Goal: Task Accomplishment & Management: Use online tool/utility

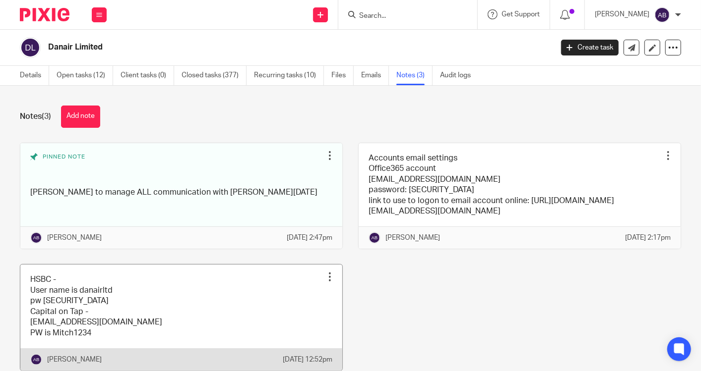
scroll to position [55, 0]
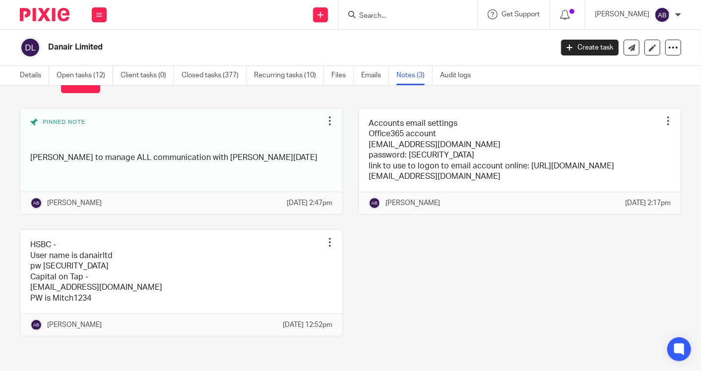
click at [410, 13] on input "Search" at bounding box center [402, 16] width 89 height 9
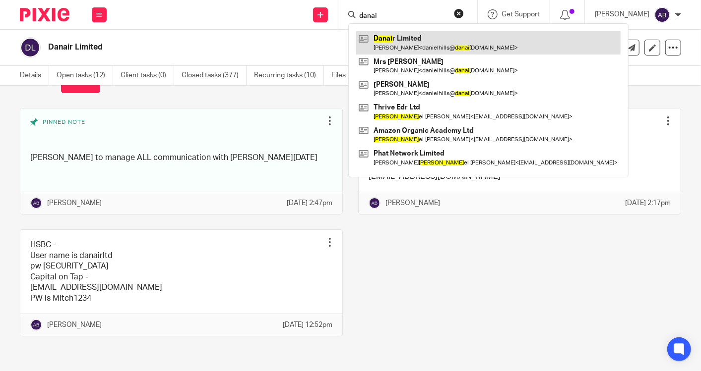
type input "danai"
click at [409, 44] on link at bounding box center [488, 42] width 264 height 23
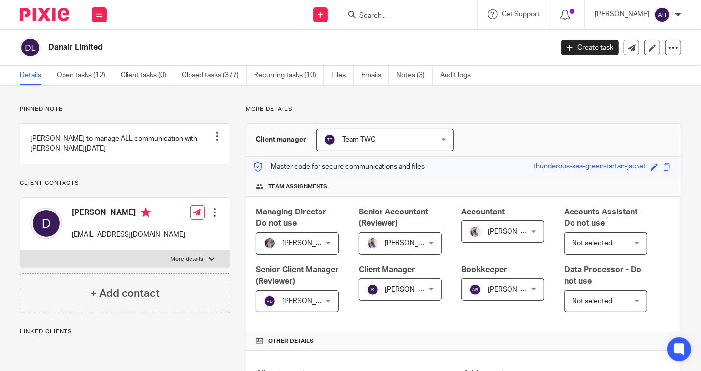
click at [88, 82] on link "Open tasks (12)" at bounding box center [85, 75] width 57 height 19
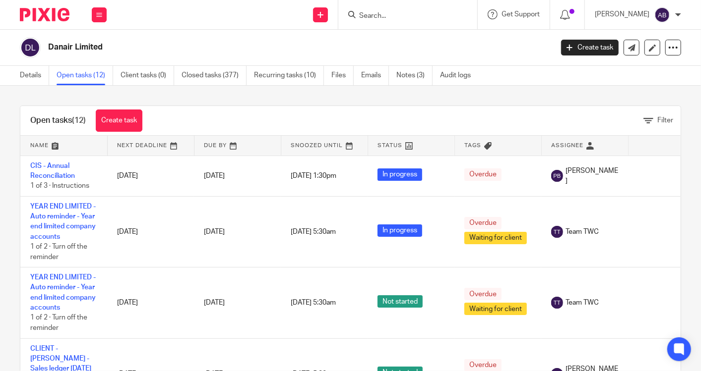
click at [250, 95] on div "Open tasks (12) Create task Filter Name Next Deadline Due By Snoozed Until Stat…" at bounding box center [350, 229] width 701 height 286
click at [97, 13] on icon at bounding box center [99, 15] width 6 height 6
click at [98, 44] on link "Work" at bounding box center [94, 46] width 16 height 7
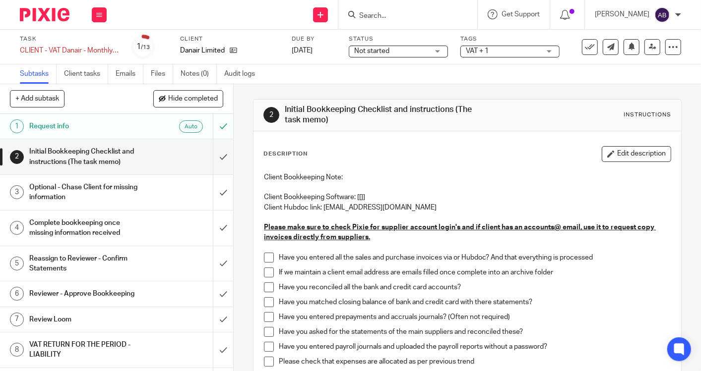
click at [264, 256] on span at bounding box center [269, 258] width 10 height 10
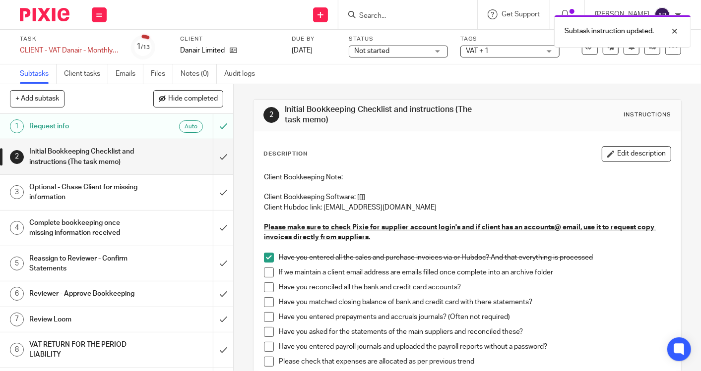
click at [266, 269] on span at bounding box center [269, 273] width 10 height 10
click at [266, 285] on span at bounding box center [269, 288] width 10 height 10
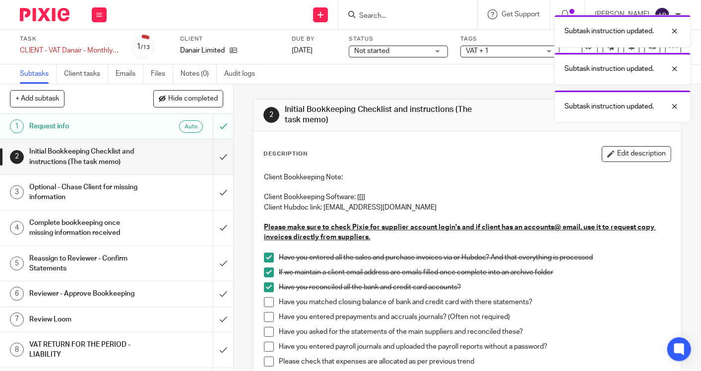
click at [264, 300] on span at bounding box center [269, 303] width 10 height 10
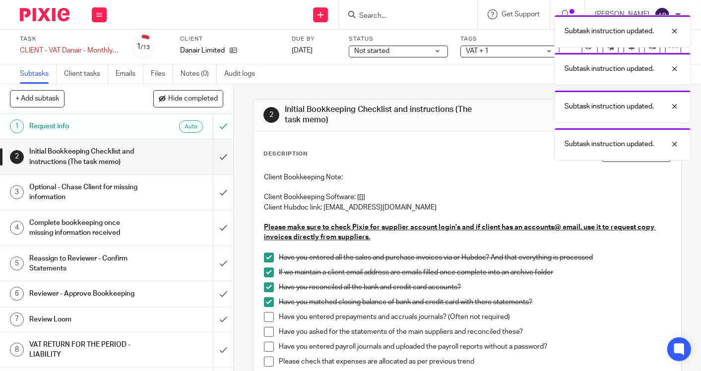
click at [264, 317] on span at bounding box center [269, 317] width 10 height 10
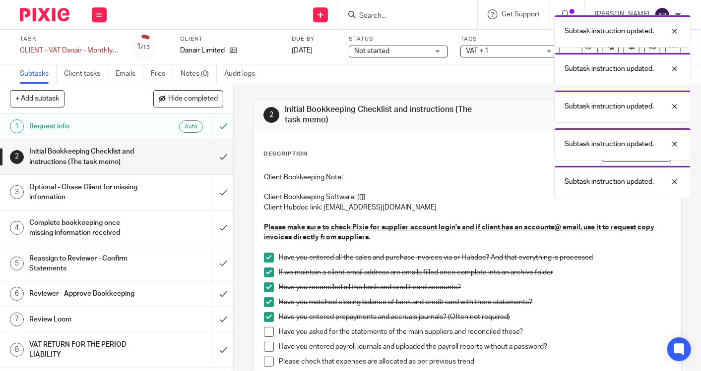
click at [268, 347] on span at bounding box center [269, 347] width 10 height 10
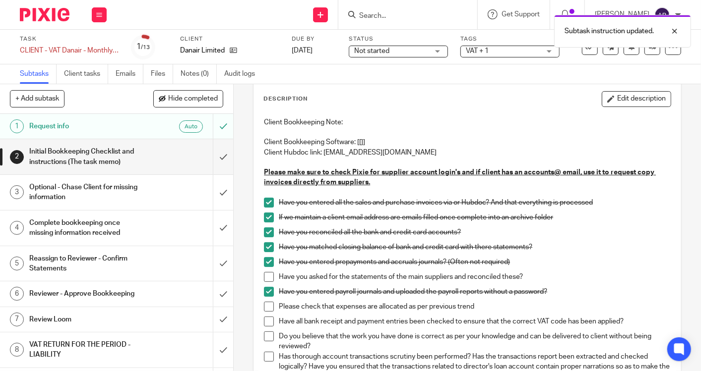
click at [266, 307] on span at bounding box center [269, 307] width 10 height 10
click at [267, 321] on span at bounding box center [269, 322] width 10 height 10
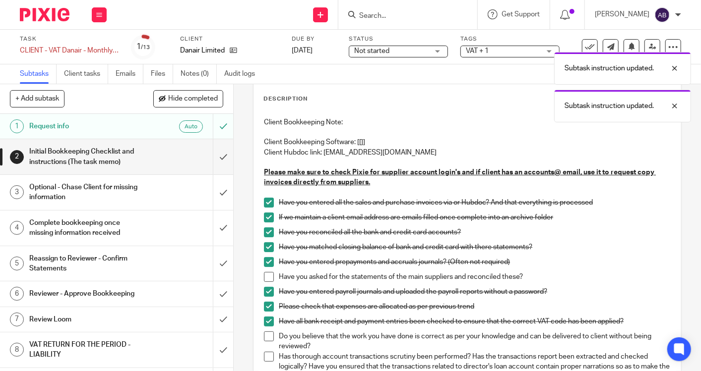
click at [268, 335] on span at bounding box center [269, 337] width 10 height 10
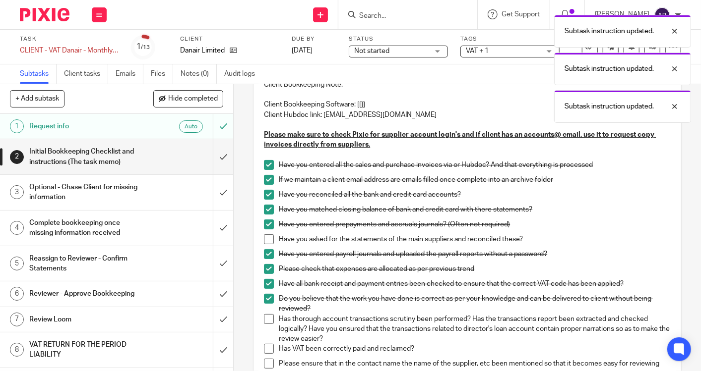
scroll to position [110, 0]
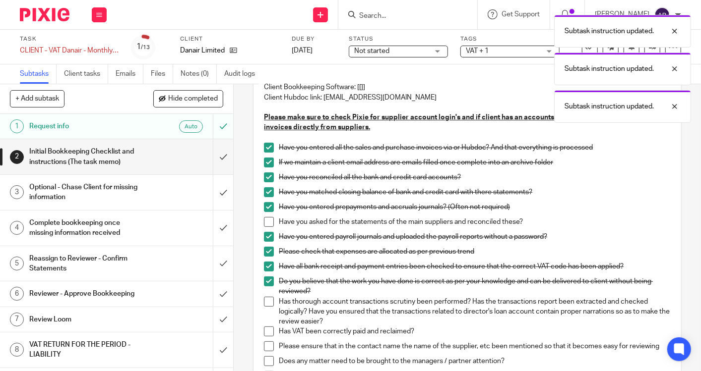
click at [268, 300] on span at bounding box center [269, 302] width 10 height 10
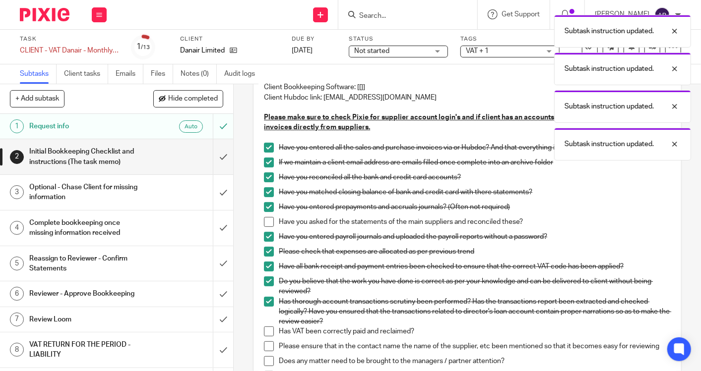
click at [267, 332] on span at bounding box center [269, 332] width 10 height 10
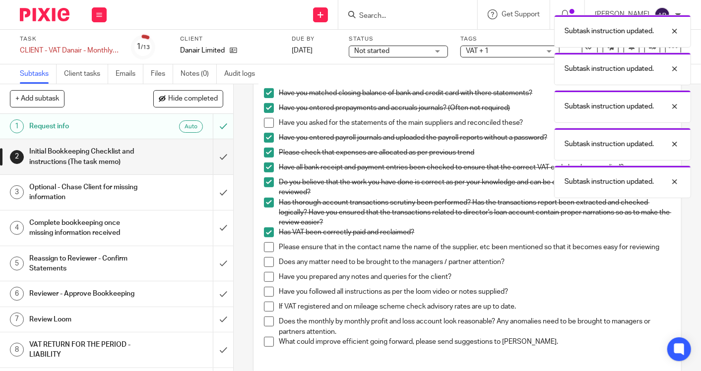
scroll to position [220, 0]
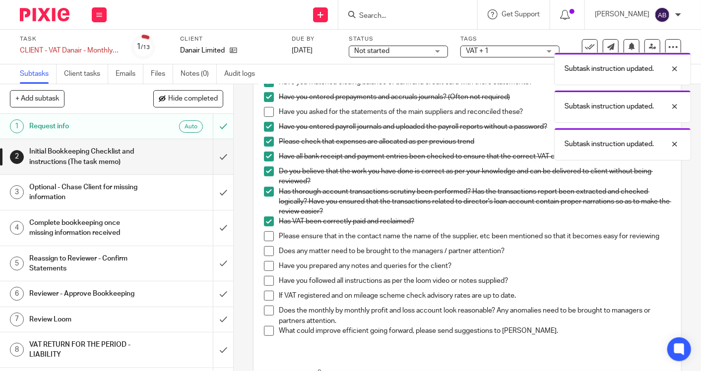
click at [265, 235] on span at bounding box center [269, 237] width 10 height 10
click at [269, 255] on span at bounding box center [269, 251] width 10 height 10
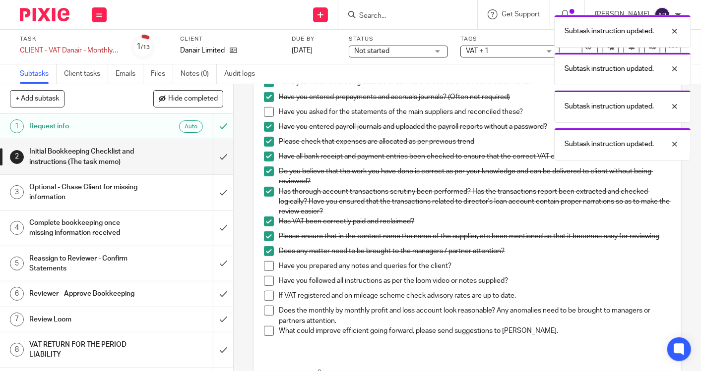
click at [267, 271] on span at bounding box center [269, 266] width 10 height 10
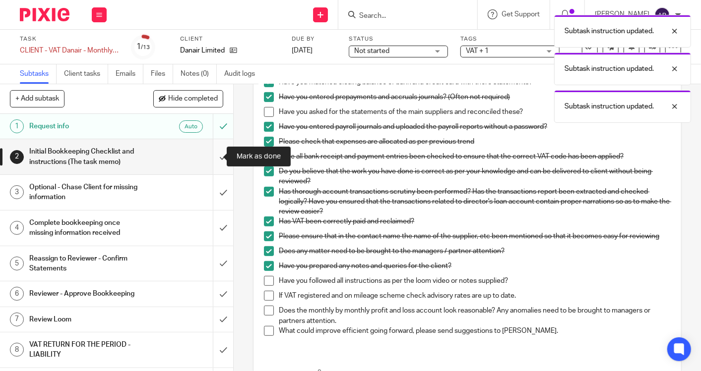
click at [212, 155] on input "submit" at bounding box center [116, 156] width 233 height 35
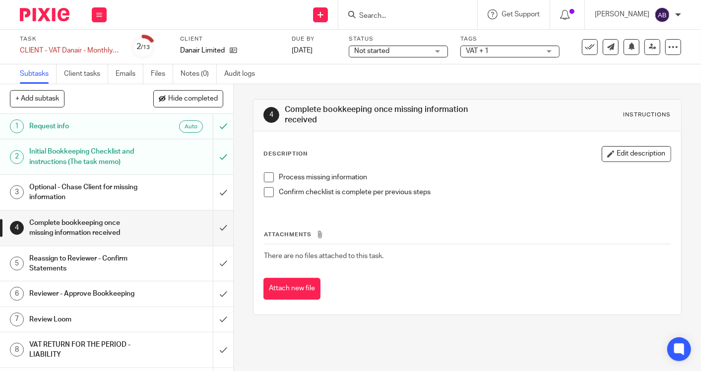
click at [127, 258] on h1 "Reassign to Reviewer - Confirm Statements" at bounding box center [87, 263] width 116 height 25
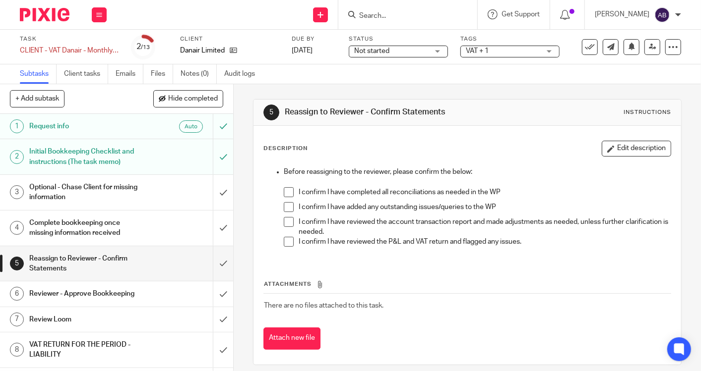
click at [285, 190] on span at bounding box center [289, 192] width 10 height 10
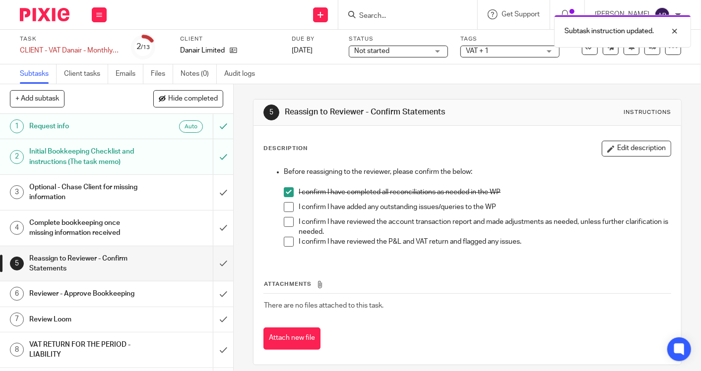
click at [289, 200] on li "I confirm I have completed all reconciliations as needed in the WP" at bounding box center [477, 194] width 387 height 15
click at [289, 204] on span at bounding box center [289, 207] width 10 height 10
click at [284, 220] on span at bounding box center [289, 222] width 10 height 10
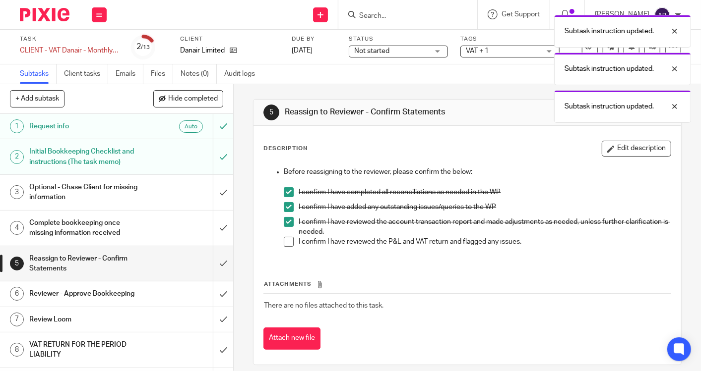
click at [284, 243] on span at bounding box center [289, 242] width 10 height 10
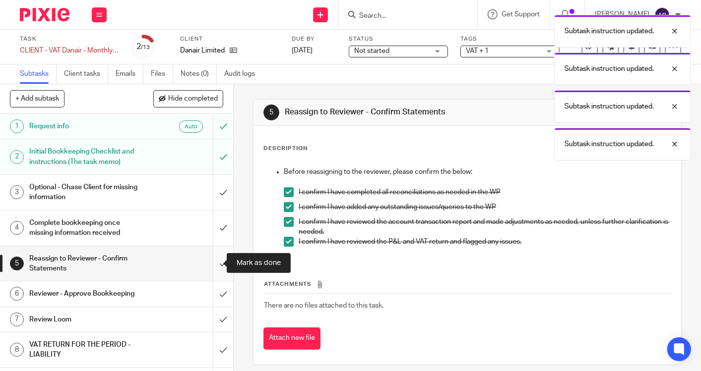
click at [210, 265] on input "submit" at bounding box center [116, 263] width 233 height 35
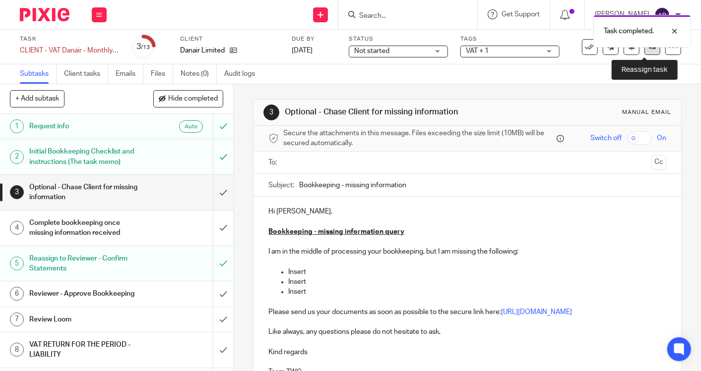
click at [649, 50] on icon at bounding box center [652, 46] width 7 height 7
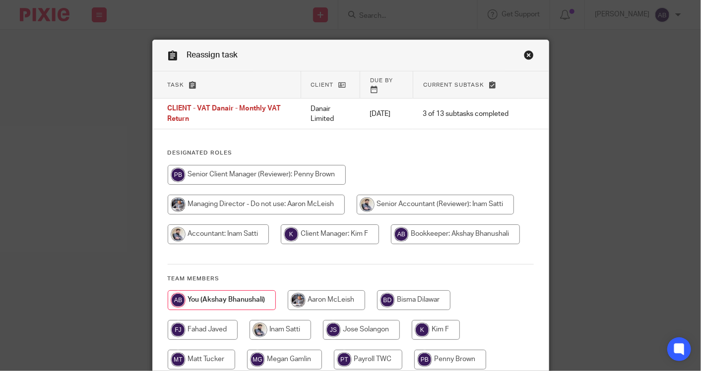
click at [433, 320] on input "radio" at bounding box center [436, 330] width 48 height 20
radio input "true"
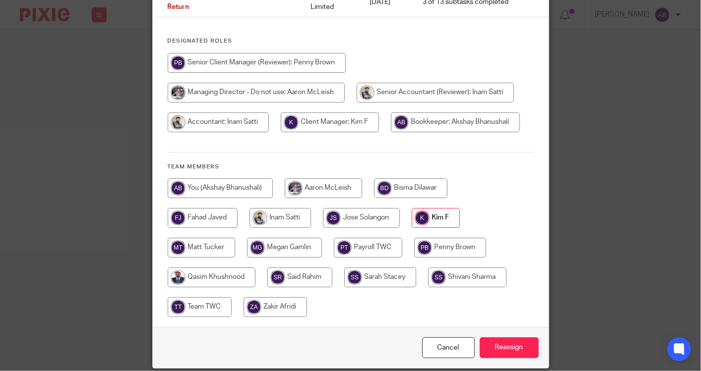
scroll to position [140, 0]
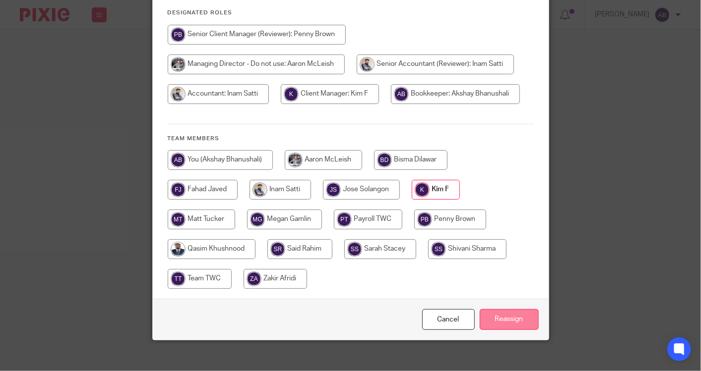
click at [498, 310] on input "Reassign" at bounding box center [509, 319] width 59 height 21
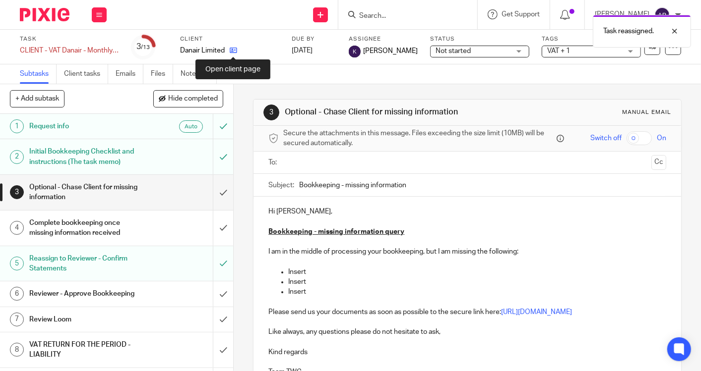
click at [236, 50] on icon at bounding box center [233, 50] width 7 height 7
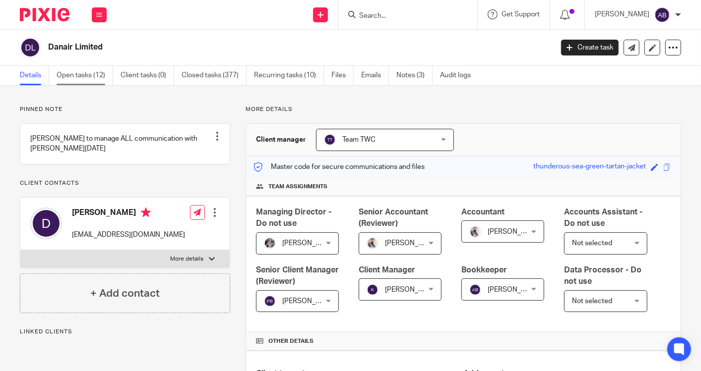
click at [99, 80] on link "Open tasks (12)" at bounding box center [85, 75] width 57 height 19
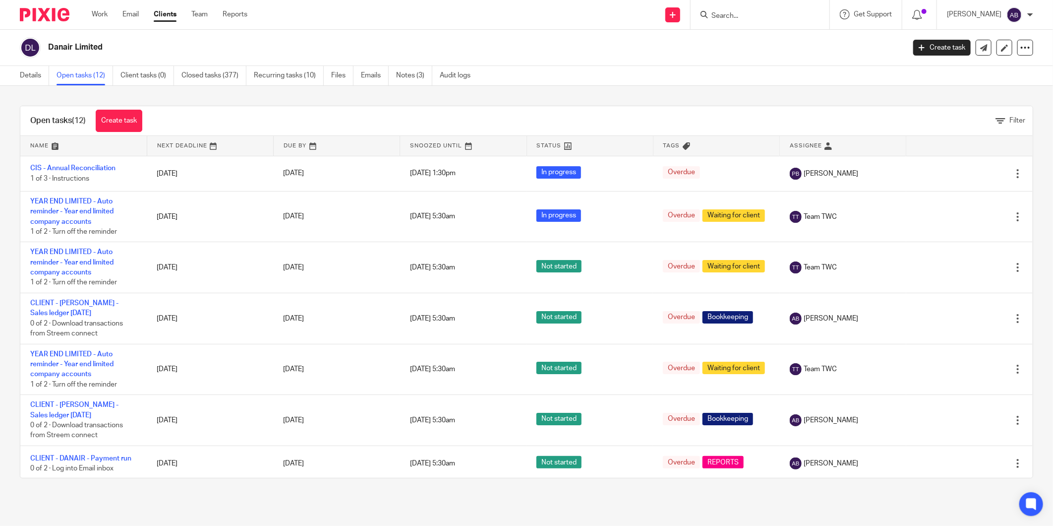
click at [94, 75] on link "Open tasks (12)" at bounding box center [85, 75] width 57 height 19
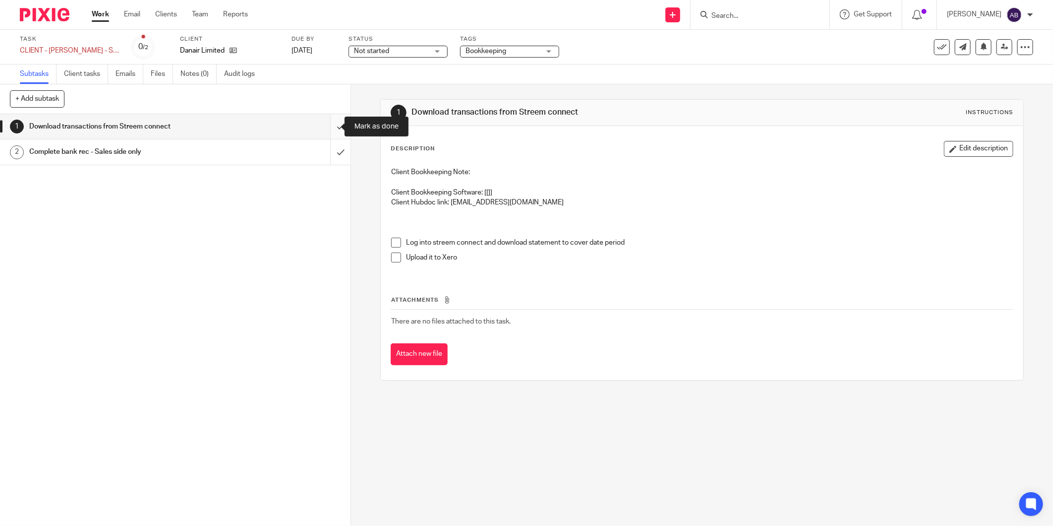
click at [326, 128] on input "submit" at bounding box center [175, 126] width 351 height 25
click at [331, 126] on input "submit" at bounding box center [175, 126] width 351 height 25
click at [392, 240] on span at bounding box center [396, 243] width 10 height 10
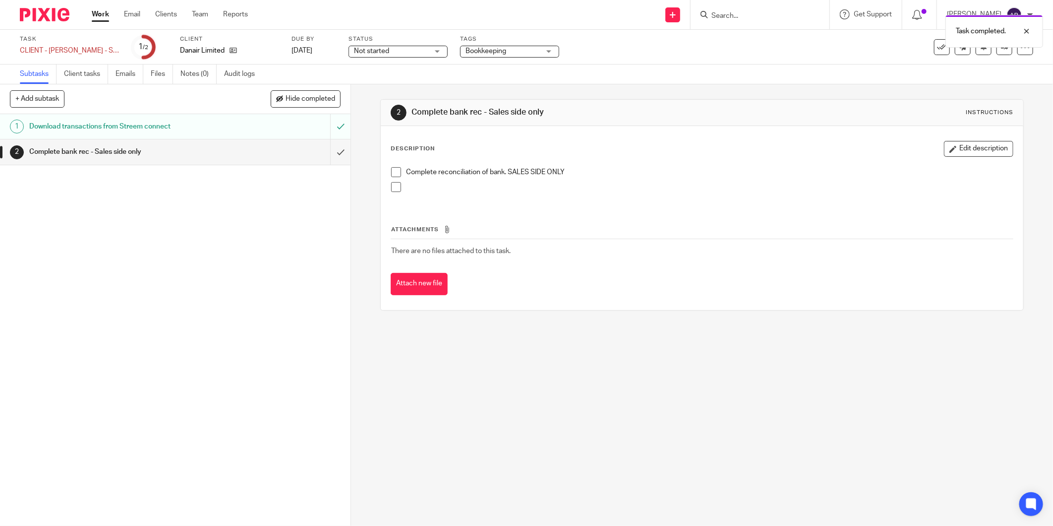
click at [393, 176] on span at bounding box center [396, 172] width 10 height 10
click at [303, 147] on div "Complete bank rec - Sales side only" at bounding box center [174, 151] width 291 height 15
click at [282, 156] on div "Complete bank rec - Sales side only" at bounding box center [174, 151] width 291 height 15
drag, startPoint x: 263, startPoint y: 151, endPoint x: 273, endPoint y: 149, distance: 9.5
click at [263, 151] on div "Complete bank rec - Sales side only" at bounding box center [174, 151] width 291 height 15
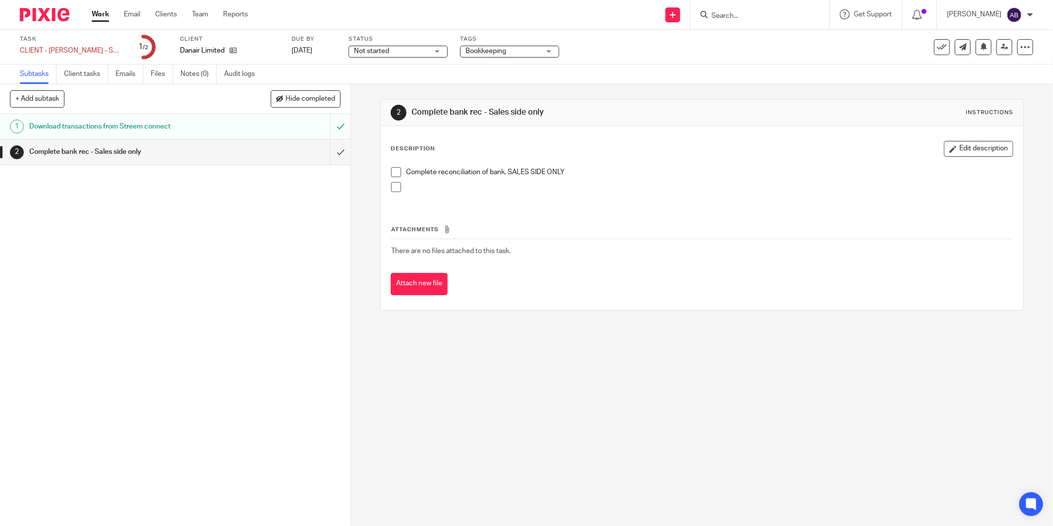
click at [391, 175] on span at bounding box center [396, 172] width 10 height 10
click at [265, 155] on div "Complete bank rec - Sales side only" at bounding box center [174, 151] width 291 height 15
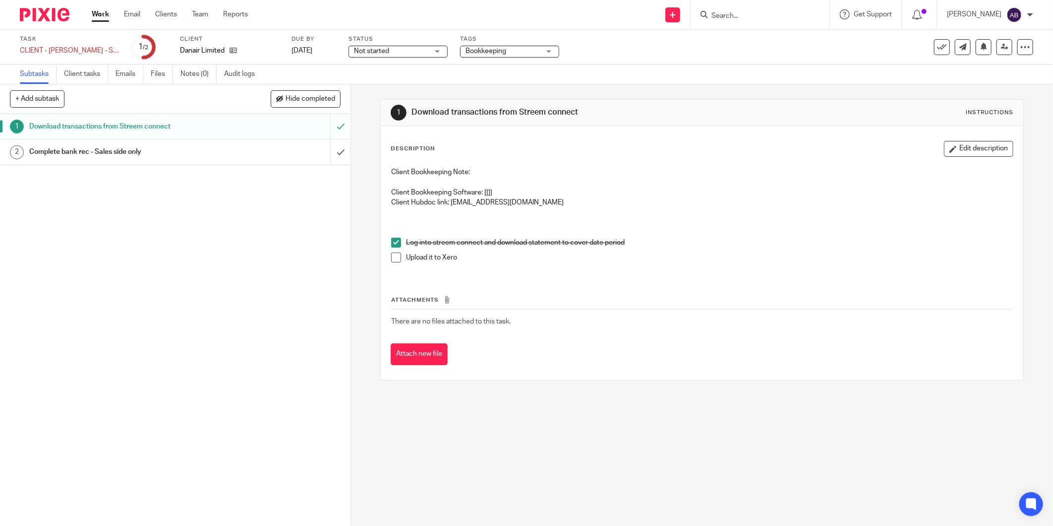
click at [393, 256] on span at bounding box center [396, 257] width 10 height 10
click at [330, 149] on input "submit" at bounding box center [175, 151] width 351 height 25
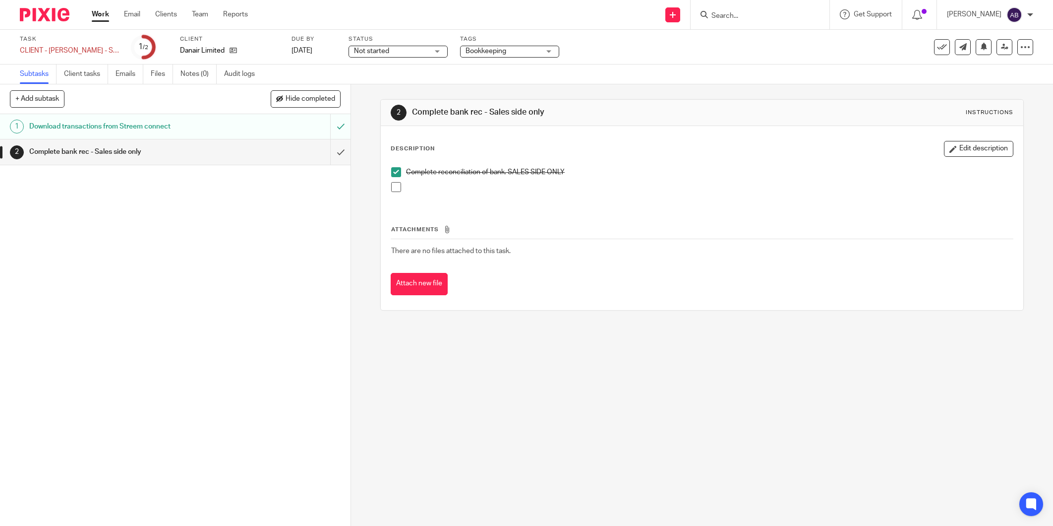
click at [394, 190] on span at bounding box center [396, 187] width 10 height 10
click at [287, 163] on link "2 Complete bank rec - Sales side only" at bounding box center [165, 151] width 330 height 25
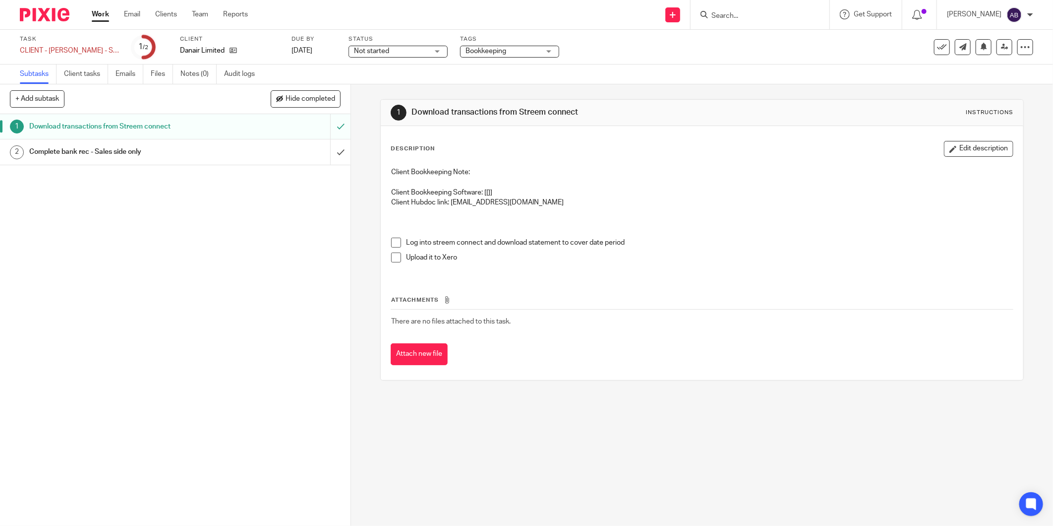
click at [392, 243] on span at bounding box center [396, 243] width 10 height 10
click at [396, 255] on span at bounding box center [396, 257] width 10 height 10
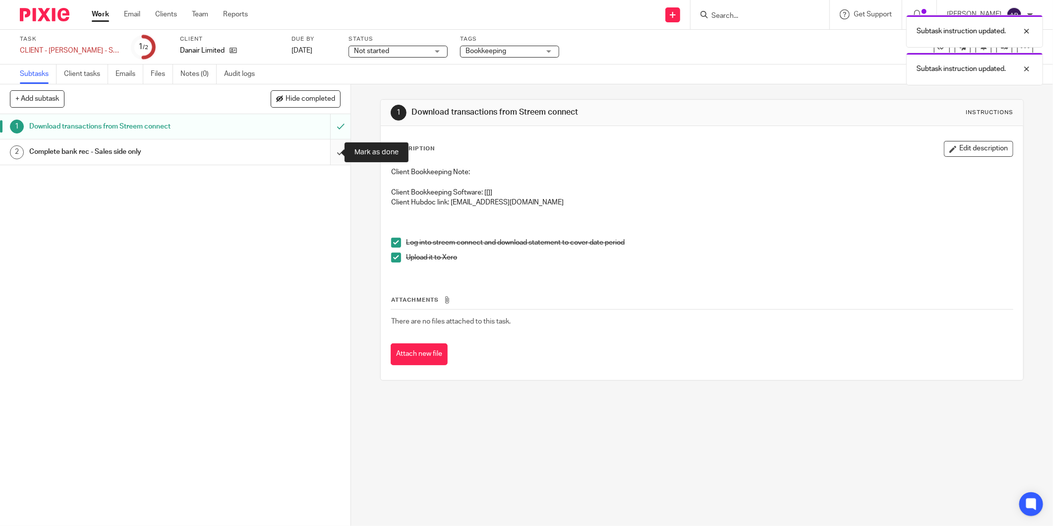
click at [328, 151] on input "submit" at bounding box center [175, 151] width 351 height 25
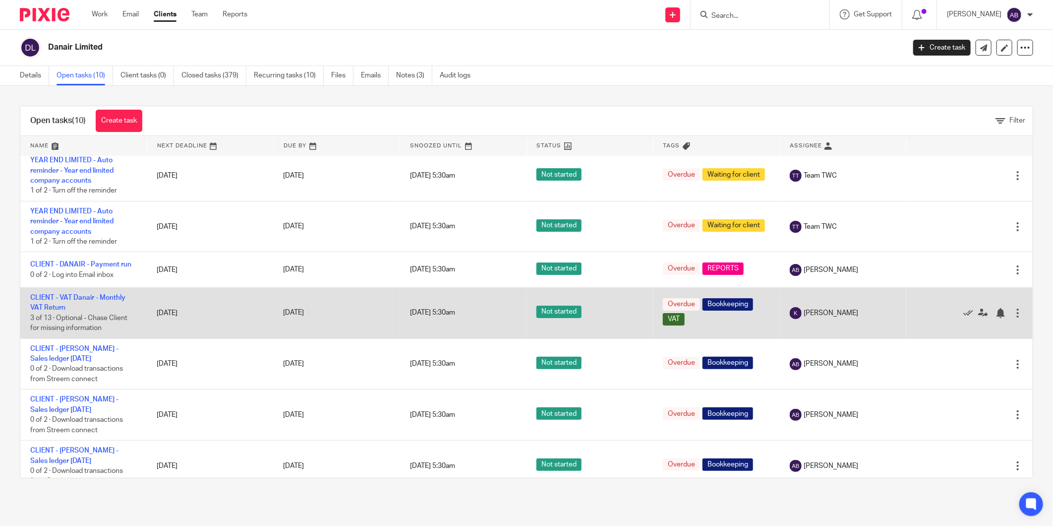
scroll to position [110, 0]
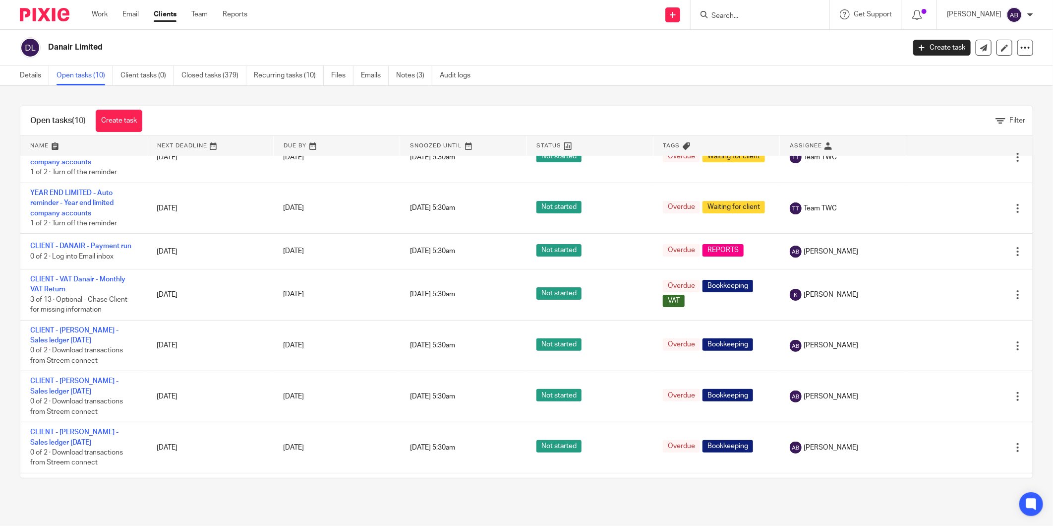
click at [89, 81] on link "Open tasks (10)" at bounding box center [85, 75] width 57 height 19
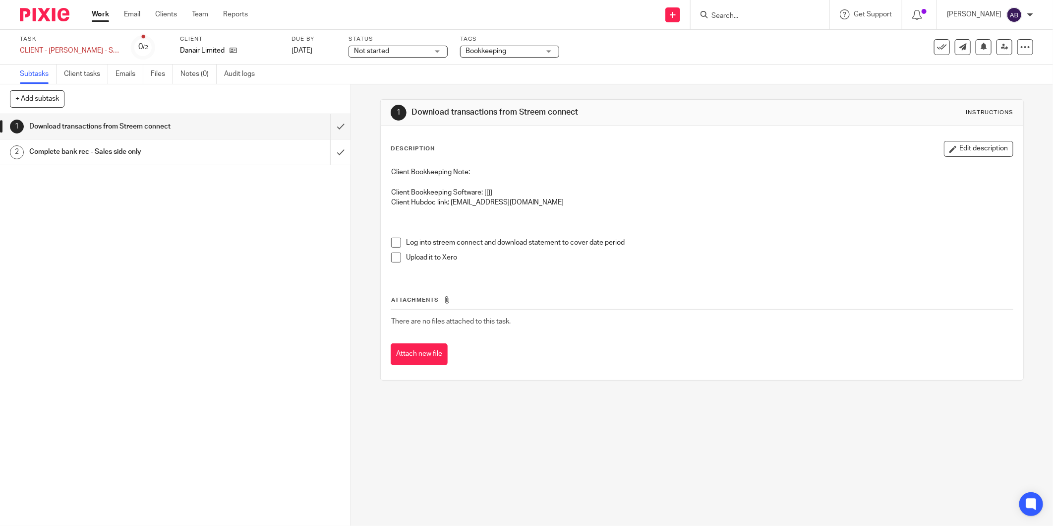
click at [393, 239] on span at bounding box center [396, 243] width 10 height 10
click at [394, 257] on span at bounding box center [396, 257] width 10 height 10
click at [181, 157] on h1 "Complete bank rec - Sales side only" at bounding box center [126, 151] width 194 height 15
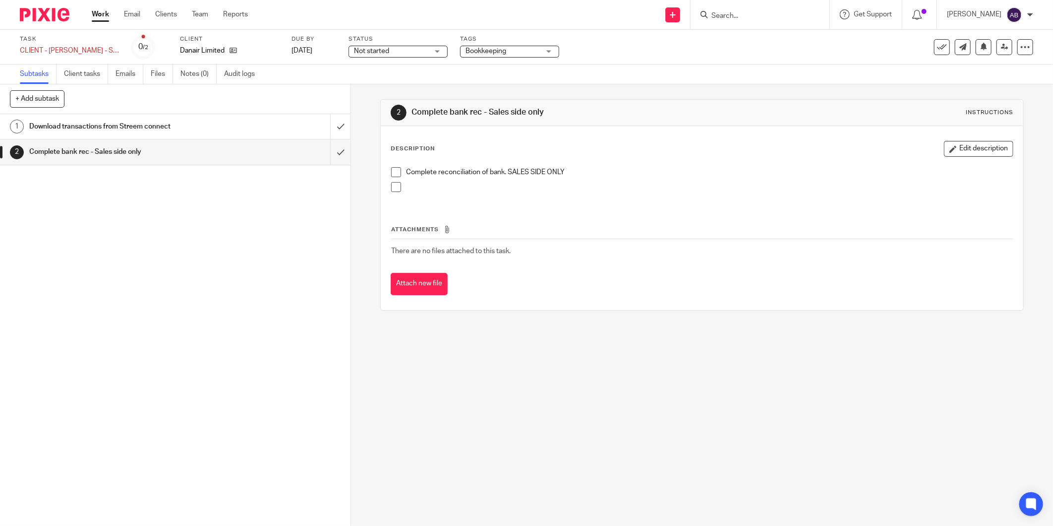
click at [394, 172] on span at bounding box center [396, 172] width 10 height 10
click at [327, 126] on input "submit" at bounding box center [175, 126] width 351 height 25
click at [329, 149] on input "submit" at bounding box center [175, 151] width 351 height 25
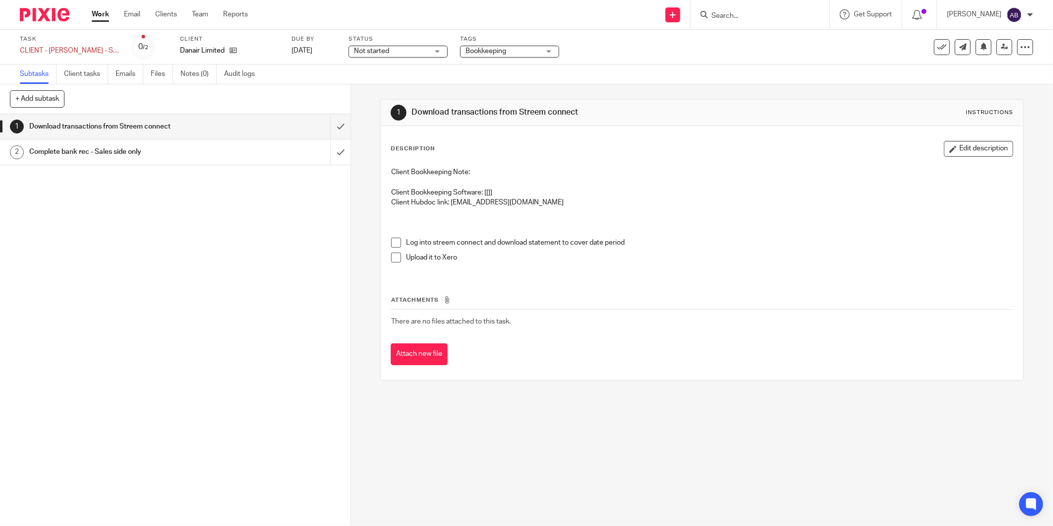
click at [394, 258] on span at bounding box center [396, 257] width 10 height 10
click at [394, 242] on span at bounding box center [396, 243] width 10 height 10
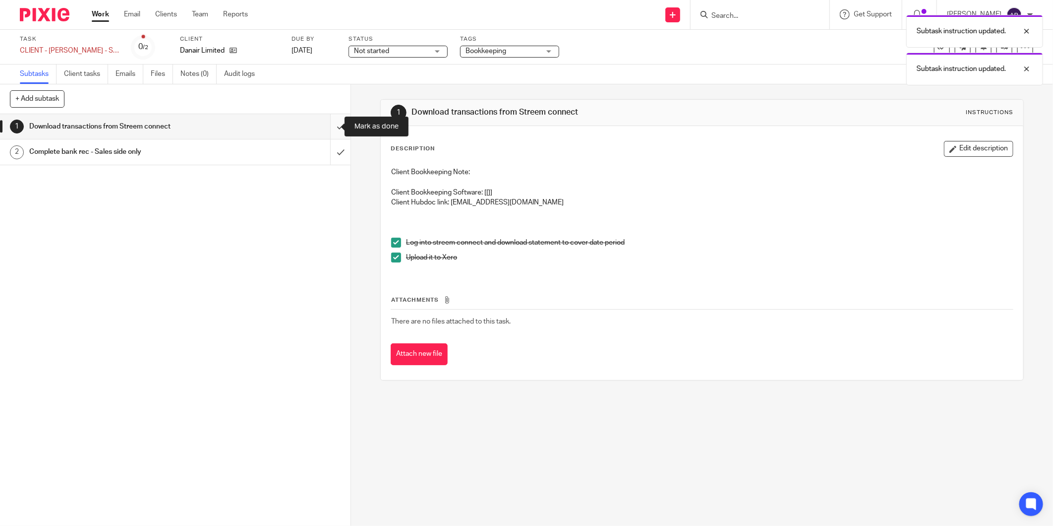
drag, startPoint x: 325, startPoint y: 128, endPoint x: 325, endPoint y: 136, distance: 8.4
click at [326, 128] on input "submit" at bounding box center [175, 126] width 351 height 25
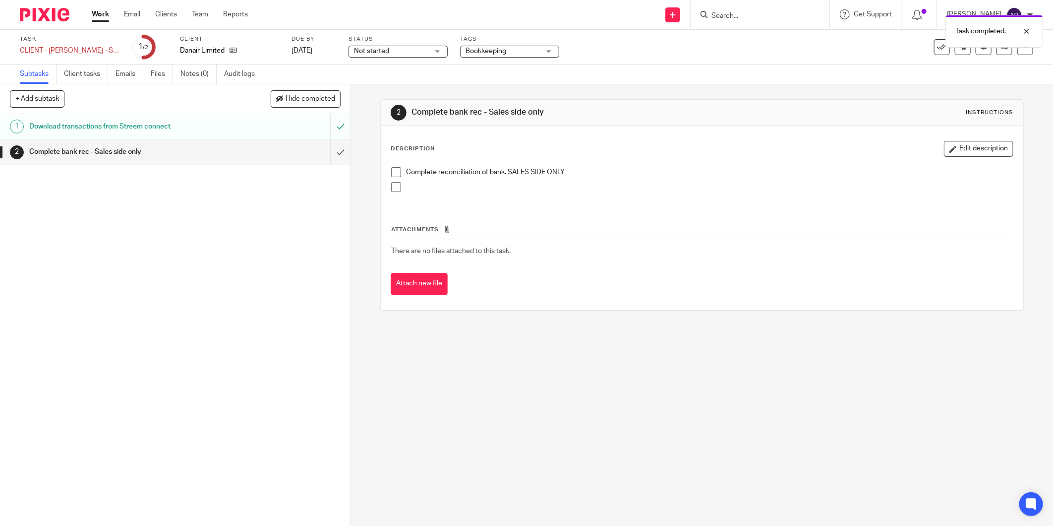
click at [391, 171] on span at bounding box center [396, 172] width 10 height 10
click at [329, 150] on input "submit" at bounding box center [175, 151] width 351 height 25
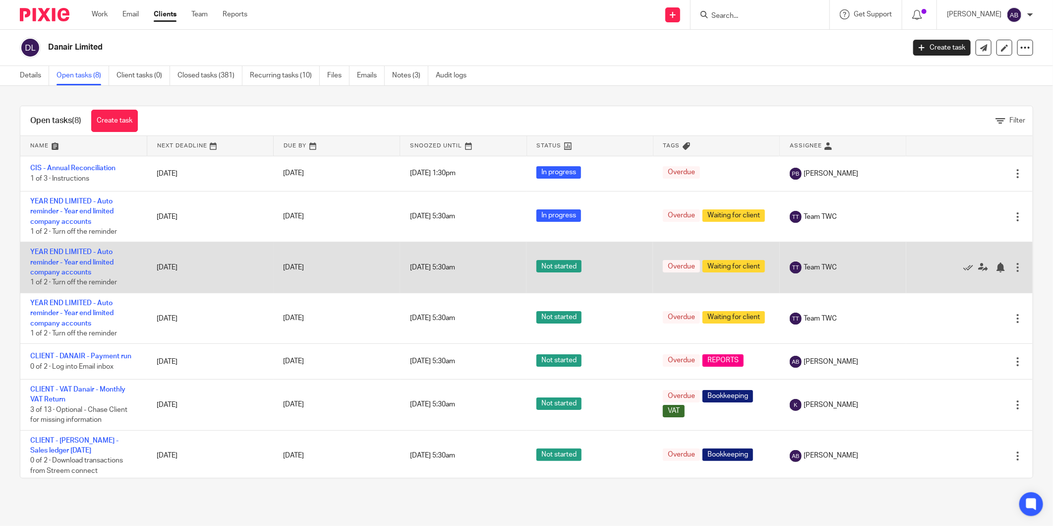
scroll to position [47, 0]
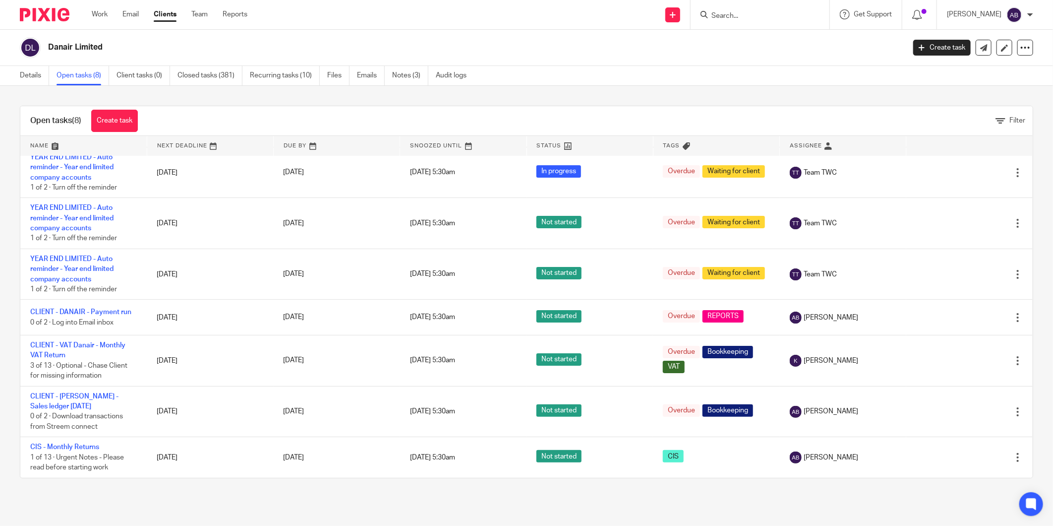
click at [92, 75] on link "Open tasks (8)" at bounding box center [83, 75] width 53 height 19
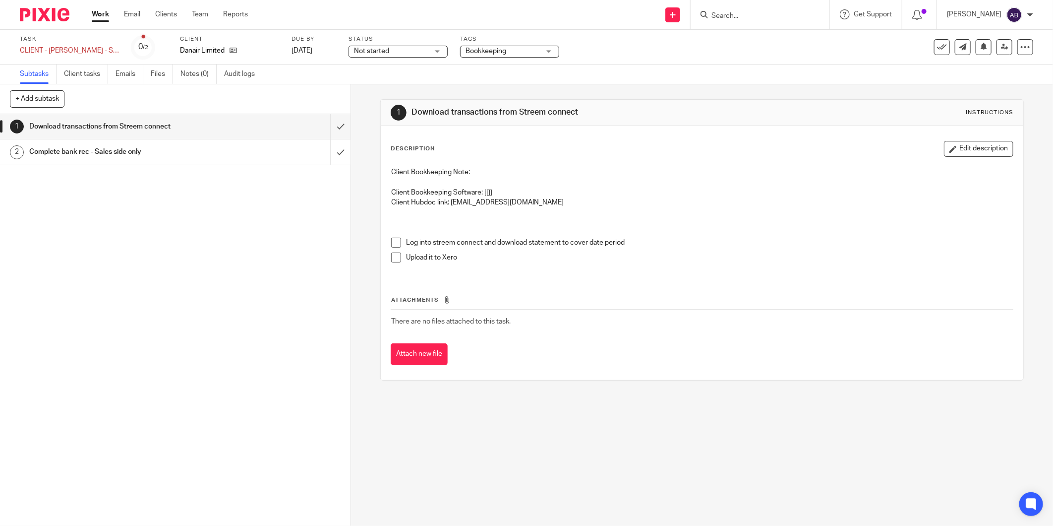
click at [395, 243] on span at bounding box center [396, 243] width 10 height 10
click at [395, 254] on span at bounding box center [396, 257] width 10 height 10
click at [296, 153] on div "Complete bank rec - Sales side only" at bounding box center [174, 151] width 291 height 15
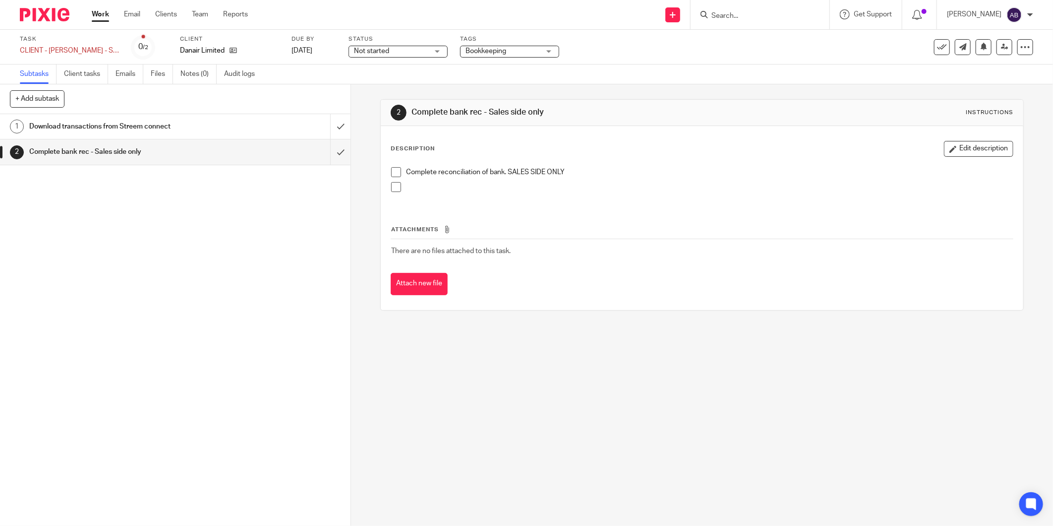
click at [391, 171] on span at bounding box center [396, 172] width 10 height 10
click at [333, 129] on input "submit" at bounding box center [175, 126] width 351 height 25
click at [333, 155] on input "submit" at bounding box center [175, 151] width 351 height 25
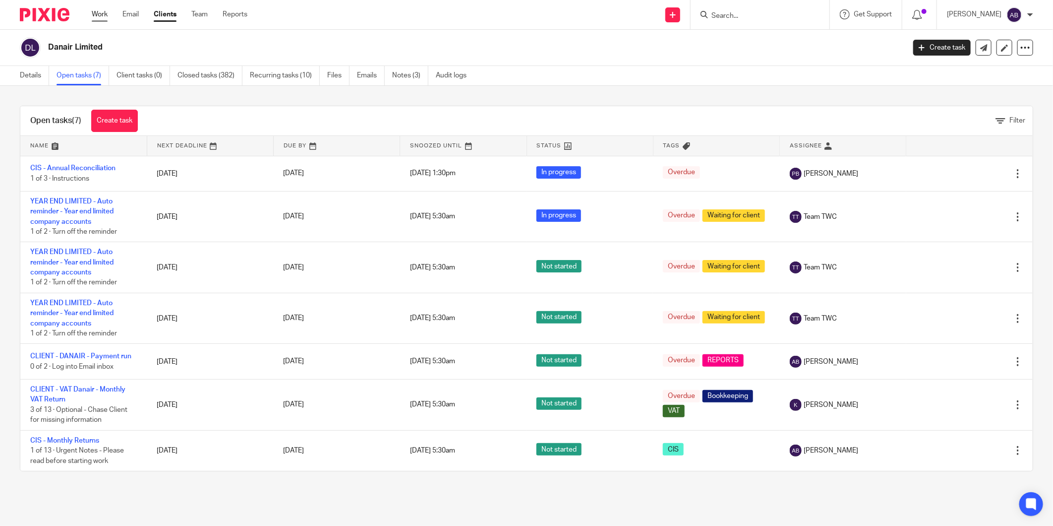
click at [104, 17] on link "Work" at bounding box center [100, 14] width 16 height 10
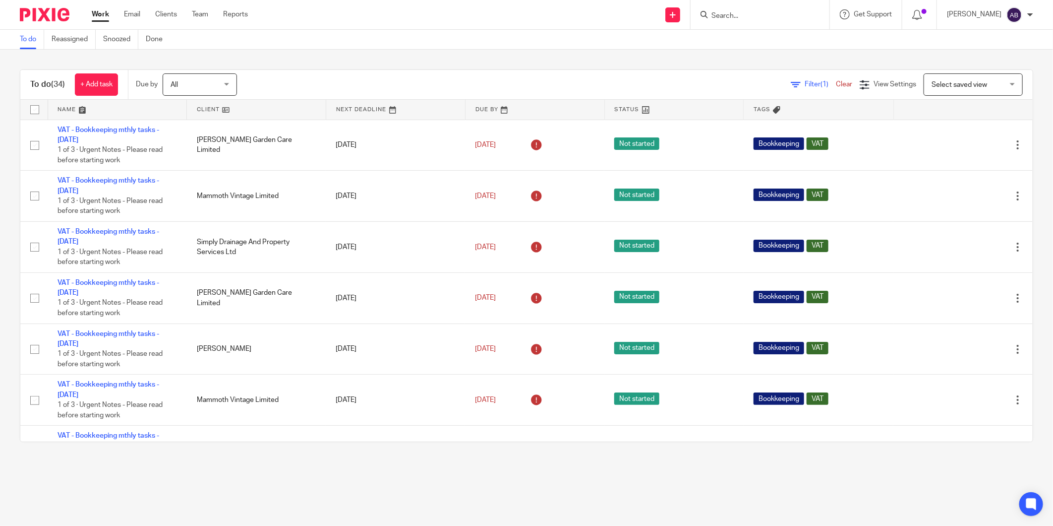
click at [728, 15] on input "Search" at bounding box center [755, 16] width 89 height 9
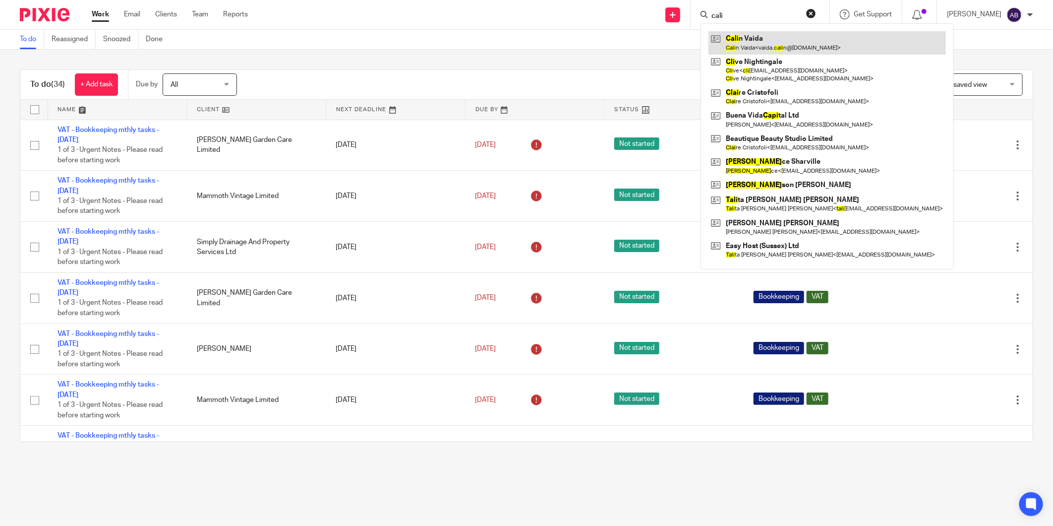
type input "cali"
click at [738, 41] on link at bounding box center [828, 42] width 238 height 23
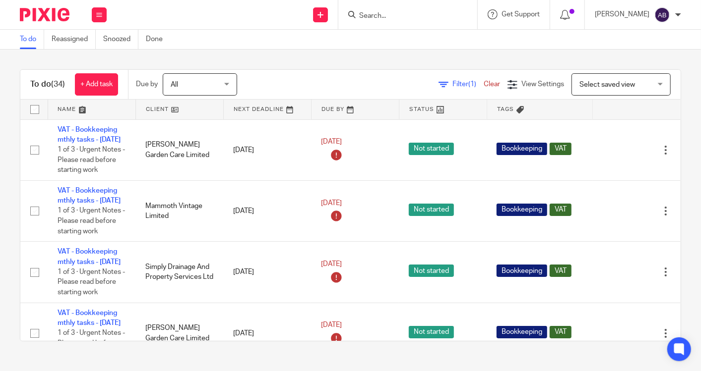
click at [378, 15] on input "Search" at bounding box center [402, 16] width 89 height 9
click at [338, 60] on div "To do (34) + Add task Due by All All [DATE] [DATE] This week Next week This mon…" at bounding box center [350, 206] width 701 height 312
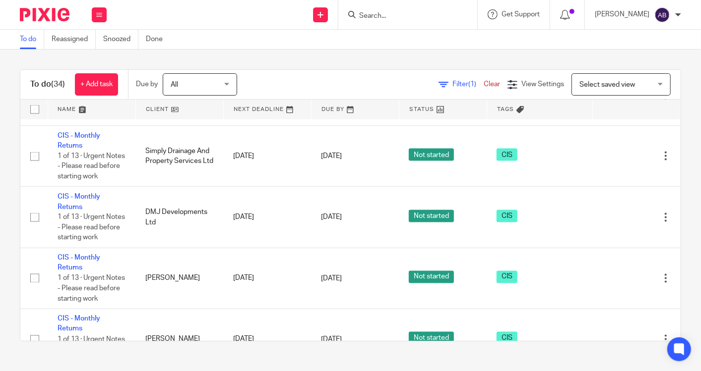
scroll to position [1033, 0]
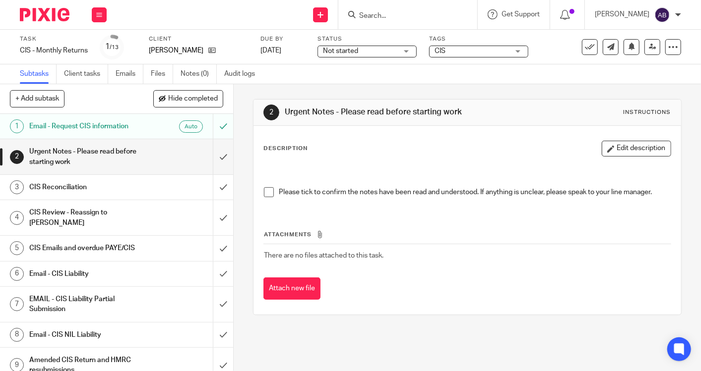
click at [121, 156] on h1 "Urgent Notes - Please read before starting work" at bounding box center [87, 156] width 116 height 25
click at [265, 192] on span at bounding box center [269, 192] width 10 height 10
click at [90, 184] on h1 "CIS Reconciliation" at bounding box center [87, 187] width 116 height 15
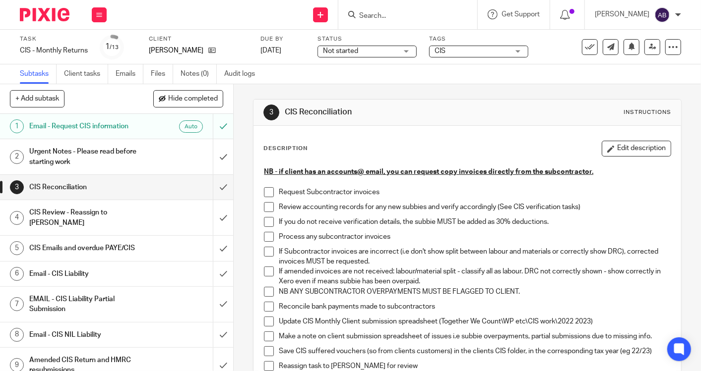
click at [102, 328] on h1 "Email - CIS NIL Liability" at bounding box center [87, 335] width 116 height 15
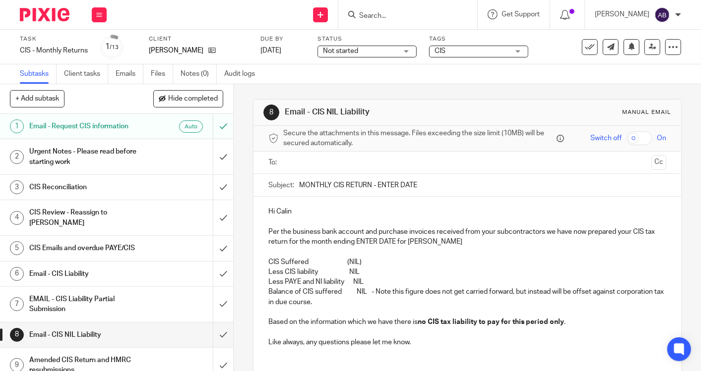
click at [294, 164] on input "text" at bounding box center [467, 162] width 360 height 11
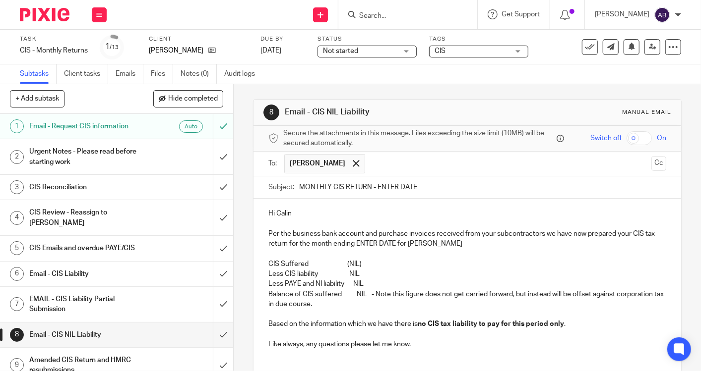
drag, startPoint x: 374, startPoint y: 184, endPoint x: 439, endPoint y: 186, distance: 65.5
click at [439, 186] on input "MONTHLY CIS RETURN - ENTER DATE" at bounding box center [482, 188] width 367 height 22
paste input "05th July 2025"
click at [398, 185] on input "MONTHLY CIS RETURN - 05th July 2025" at bounding box center [482, 188] width 367 height 22
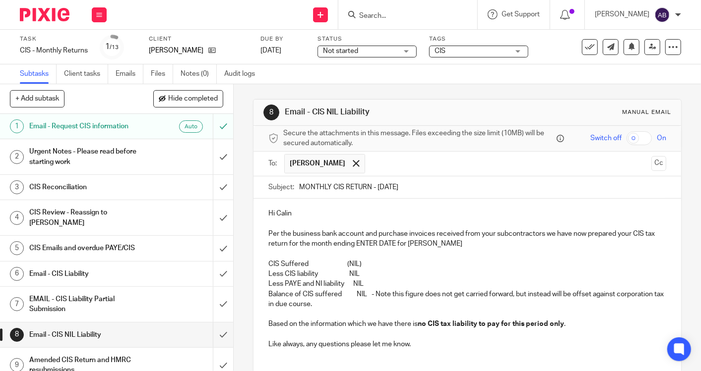
type input "MONTHLY CIS RETURN - 05th Aug 2025"
drag, startPoint x: 364, startPoint y: 243, endPoint x: 402, endPoint y: 247, distance: 38.4
click at [402, 247] on p "Per the business bank account and purchase invoices received from your subcontr…" at bounding box center [467, 239] width 398 height 20
paste div
click at [377, 241] on strong "05th July 2025" at bounding box center [366, 244] width 22 height 7
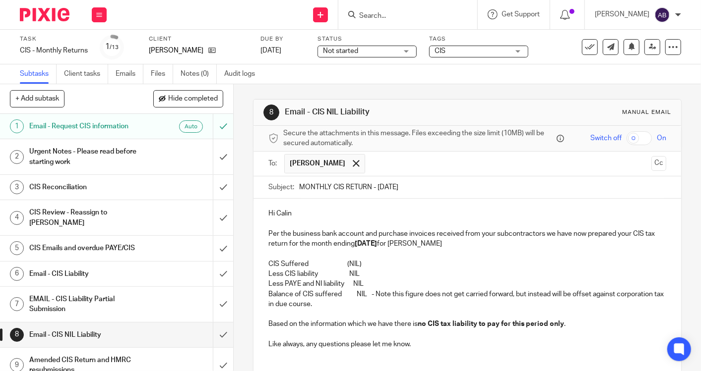
click at [377, 241] on strong "05th July 2025" at bounding box center [366, 244] width 22 height 7
drag, startPoint x: 343, startPoint y: 261, endPoint x: 359, endPoint y: 262, distance: 16.4
click at [359, 262] on p "CIS Suffered (NIL)" at bounding box center [467, 264] width 398 height 10
click at [353, 273] on p "Less CIS liability NIL" at bounding box center [467, 274] width 398 height 10
click at [352, 271] on p "Less CIS liability NIL" at bounding box center [467, 274] width 398 height 10
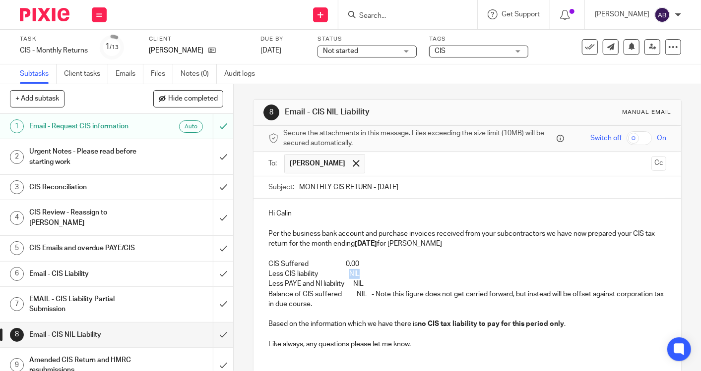
click at [352, 271] on p "Less CIS liability NIL" at bounding box center [467, 274] width 398 height 10
click at [357, 280] on p "Less PAYE and NI liability NIL" at bounding box center [467, 284] width 398 height 10
click at [357, 292] on p "Balance of CIS suffered NIL - Note this figure does not get carried forward, bu…" at bounding box center [467, 310] width 398 height 40
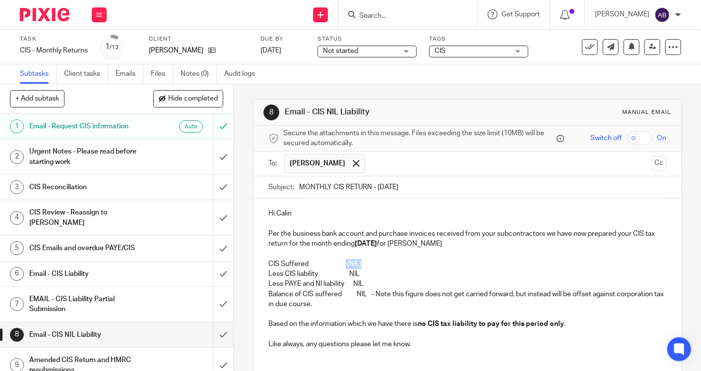
scroll to position [55, 0]
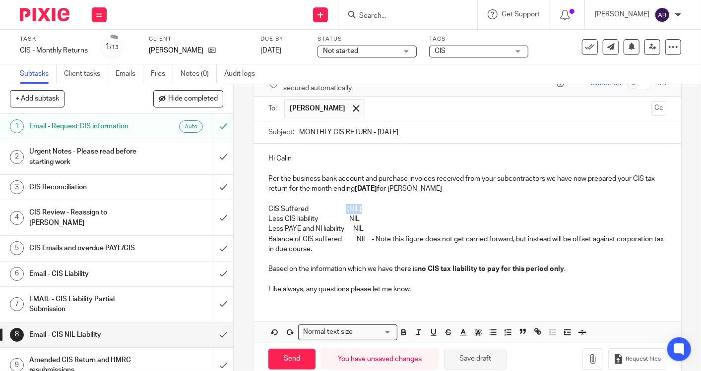
click at [449, 360] on button "Save draft" at bounding box center [475, 359] width 62 height 21
click at [416, 207] on p "CIS Suffered (NIL)" at bounding box center [467, 209] width 398 height 10
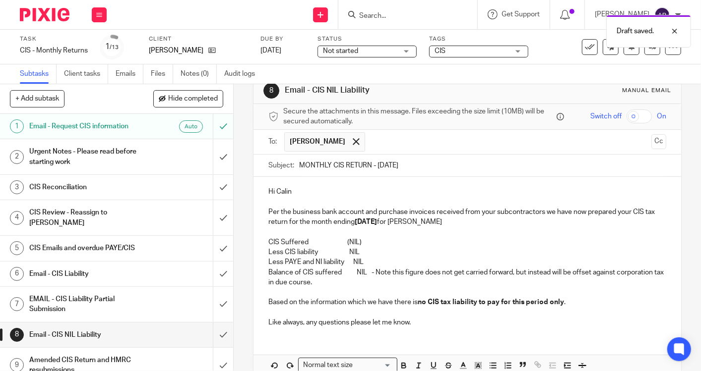
scroll to position [0, 0]
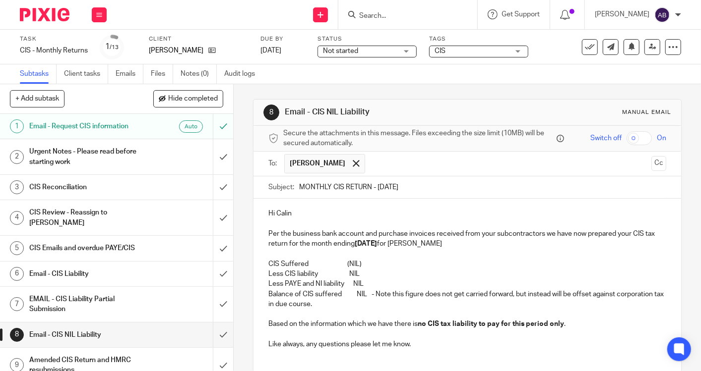
click at [544, 234] on p "Per the business bank account and purchase invoices received from your subcontr…" at bounding box center [467, 239] width 398 height 20
drag, startPoint x: 491, startPoint y: 242, endPoint x: 524, endPoint y: 243, distance: 32.8
click at [524, 243] on p "Per the business bank account and purchase invoices received from your subcontr…" at bounding box center [467, 239] width 398 height 20
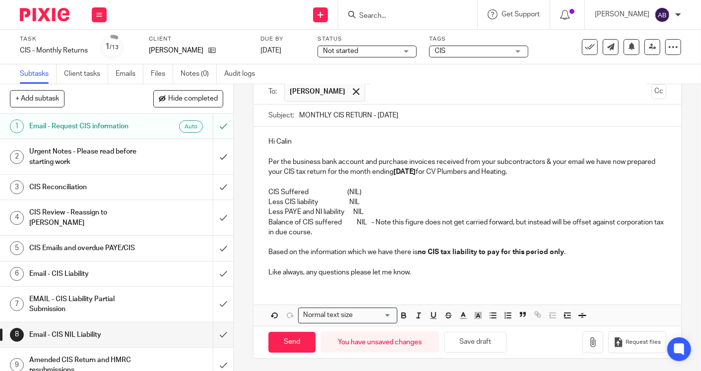
scroll to position [72, 0]
click at [476, 350] on button "Save draft" at bounding box center [475, 342] width 62 height 21
click at [298, 341] on input "Send" at bounding box center [291, 342] width 47 height 21
type input "Sent"
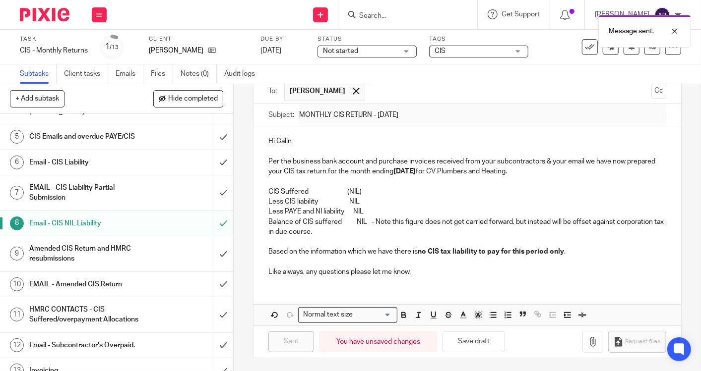
scroll to position [122, 0]
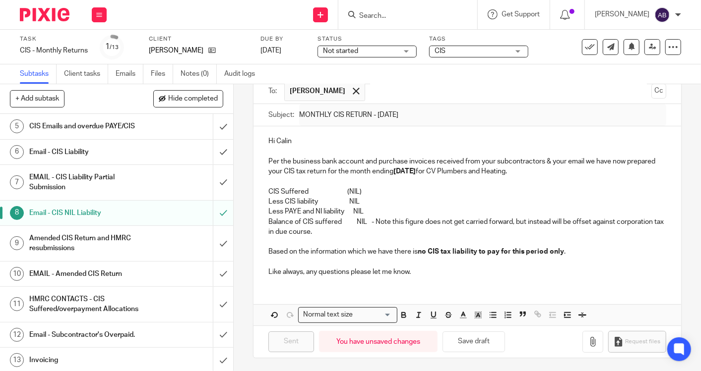
click at [110, 303] on h1 "HMRC CONTACTS - CIS Suffered/overpayment Allocations" at bounding box center [87, 304] width 116 height 25
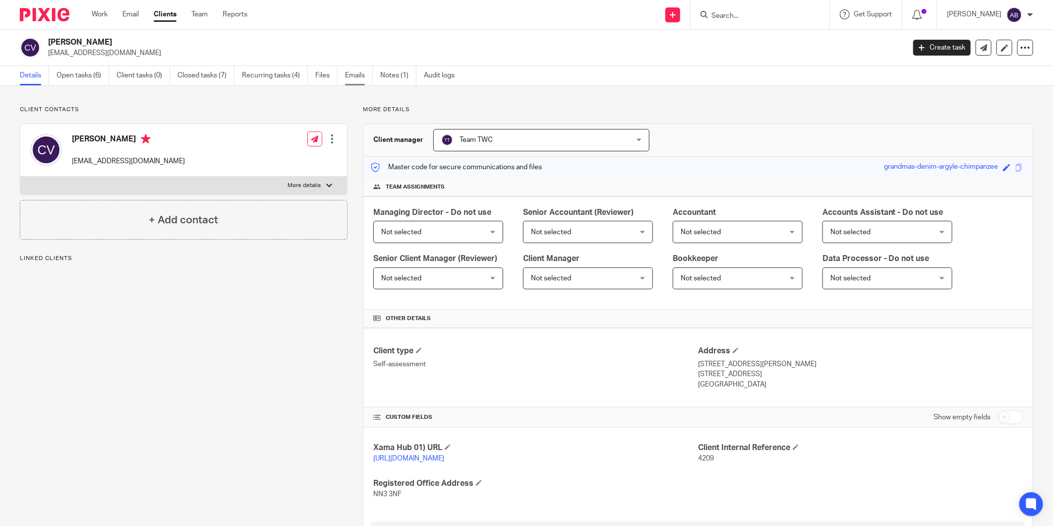
click at [364, 79] on link "Emails" at bounding box center [359, 75] width 28 height 19
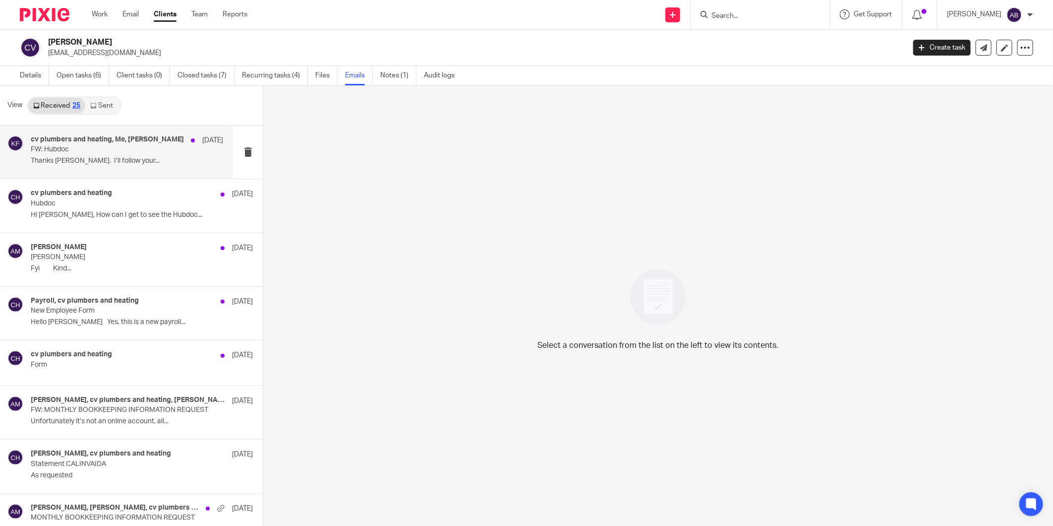
click at [120, 166] on div "cv plumbers and heating, Me, Kim Faulkner 7 Aug FW: Hubdoc Thanks Akshay. I’ll …" at bounding box center [127, 151] width 192 height 33
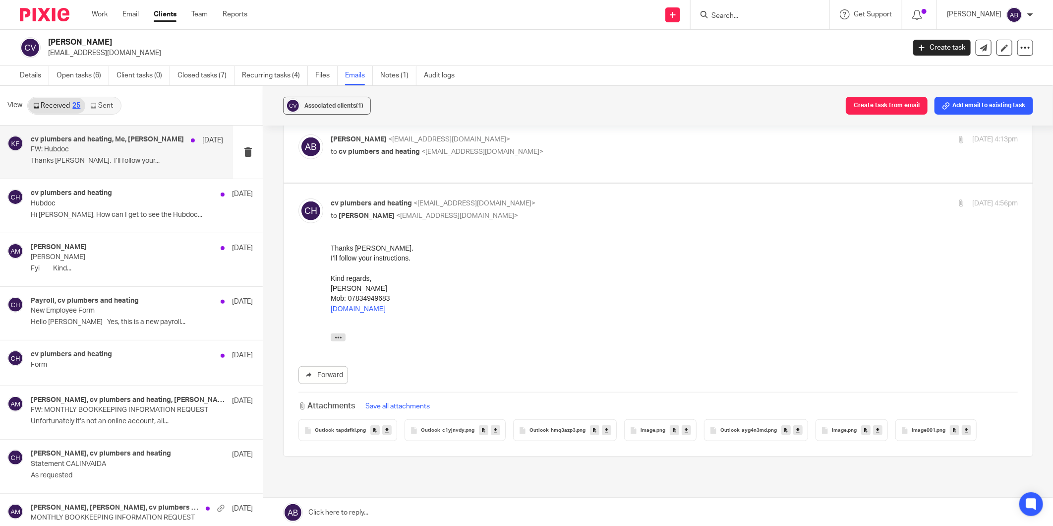
scroll to position [442, 0]
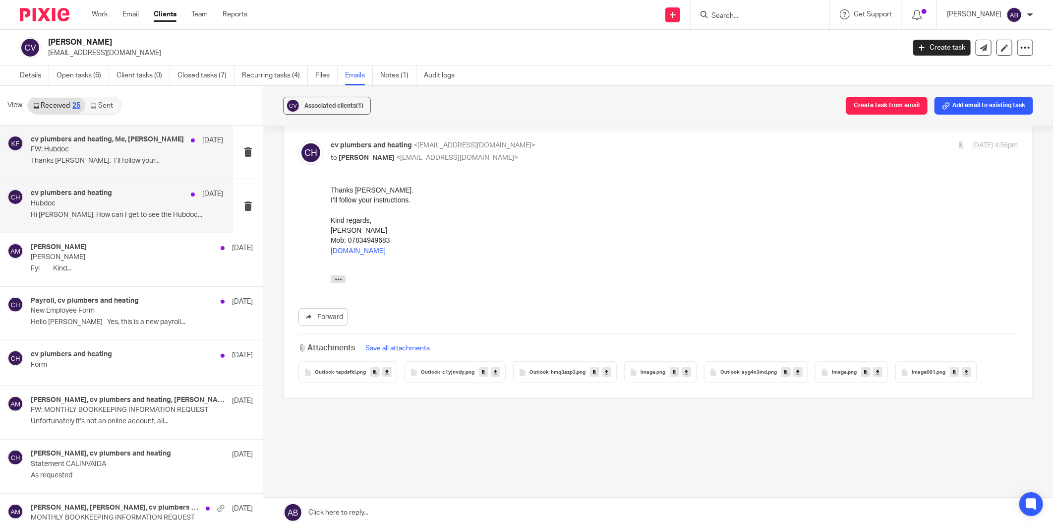
click at [110, 219] on p "Hi Kim, How can I get to see the Hubdoc..." at bounding box center [127, 215] width 192 height 8
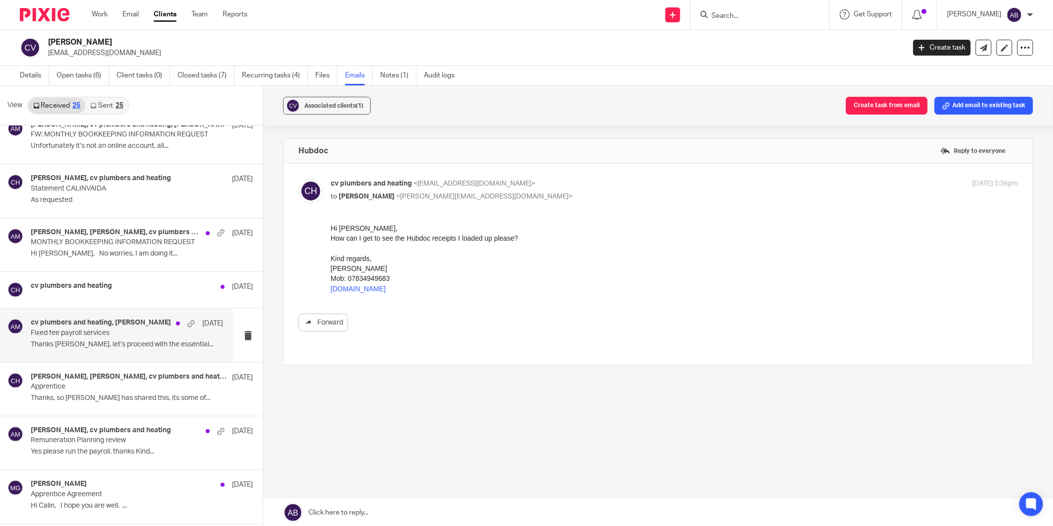
scroll to position [330, 0]
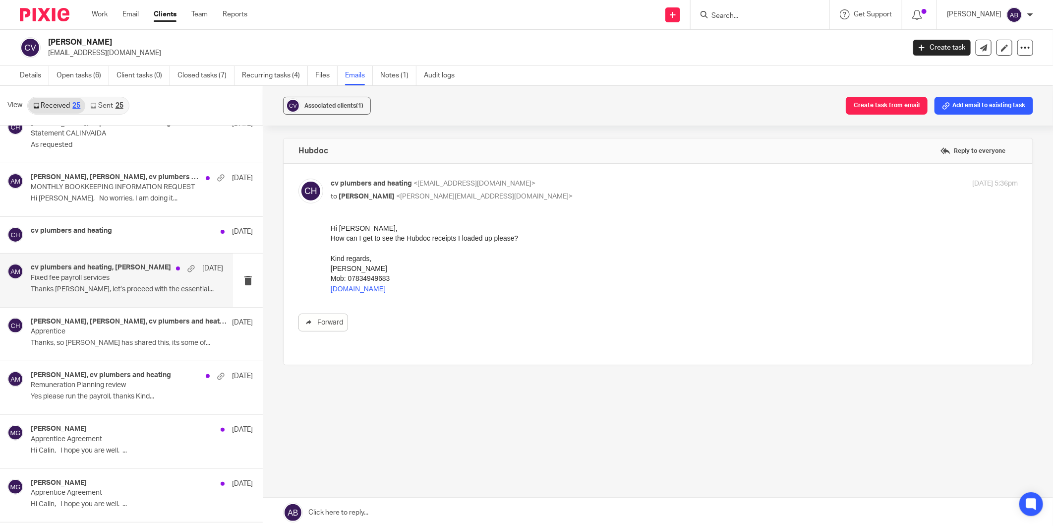
click at [120, 339] on p "Thanks, so Megan has shared this, its some of..." at bounding box center [142, 343] width 222 height 8
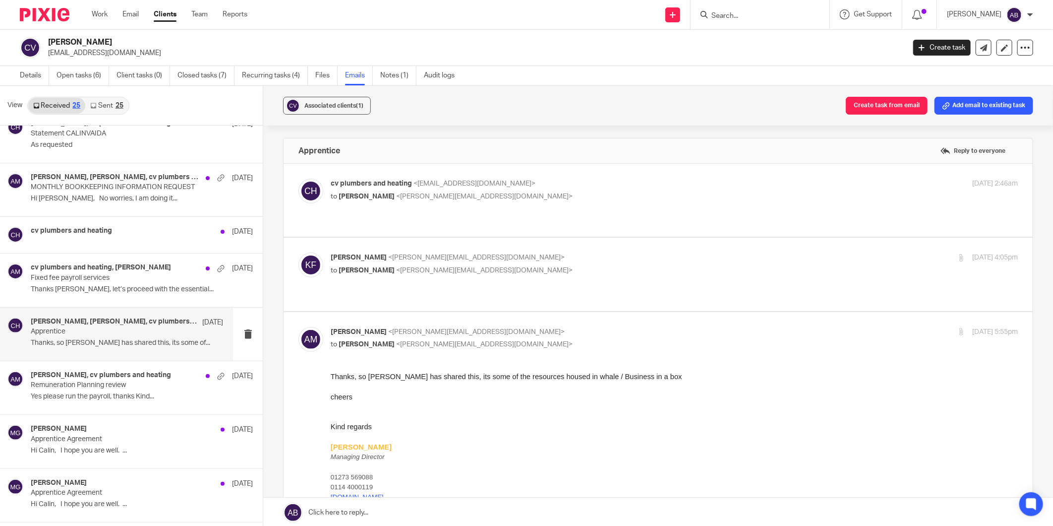
scroll to position [0, 0]
click at [529, 264] on div "Kim Faulkner <kim@togetherwecount.co.uk> to Aaron Mcleish <aaron@togetherwecoun…" at bounding box center [560, 263] width 458 height 23
checkbox input "true"
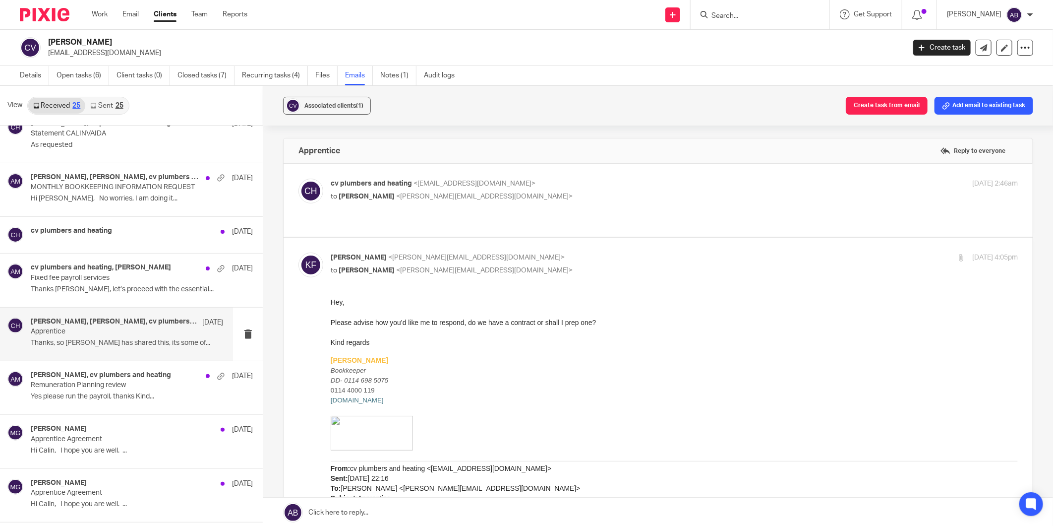
click at [543, 192] on p "to Kim Faulkner <kim@togetherwecount.co.uk>" at bounding box center [560, 196] width 458 height 10
checkbox input "true"
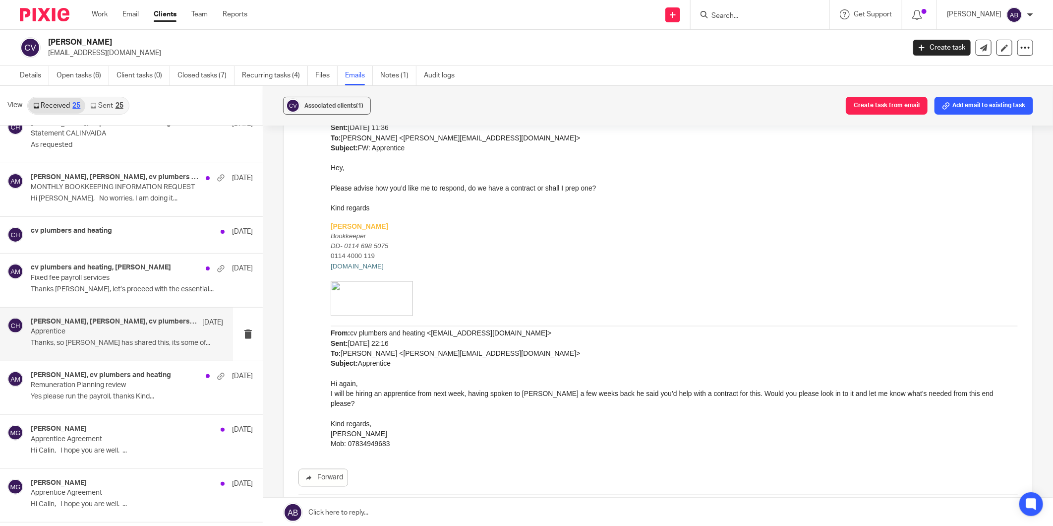
scroll to position [1047, 0]
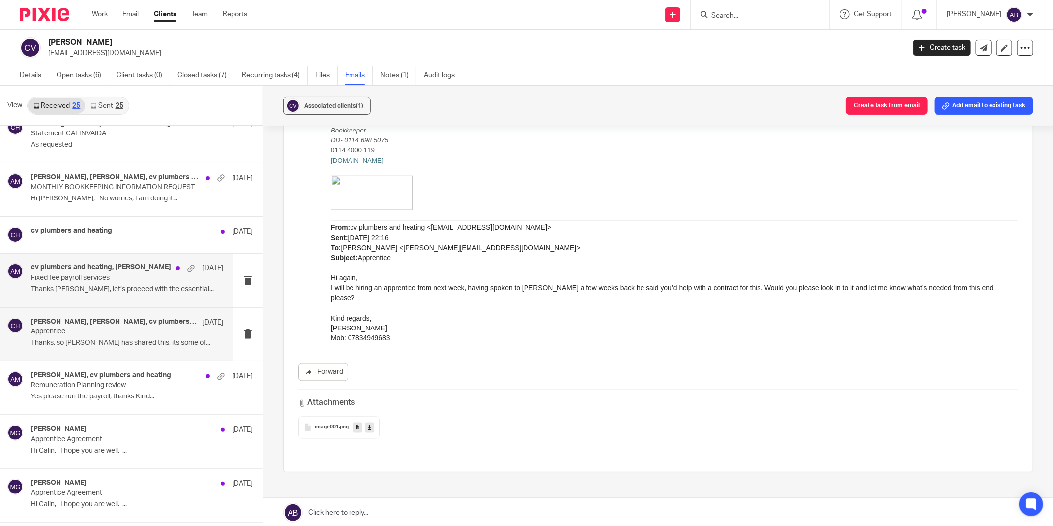
click at [80, 291] on p "Thanks Aaron, let’s proceed with the essential..." at bounding box center [127, 289] width 192 height 8
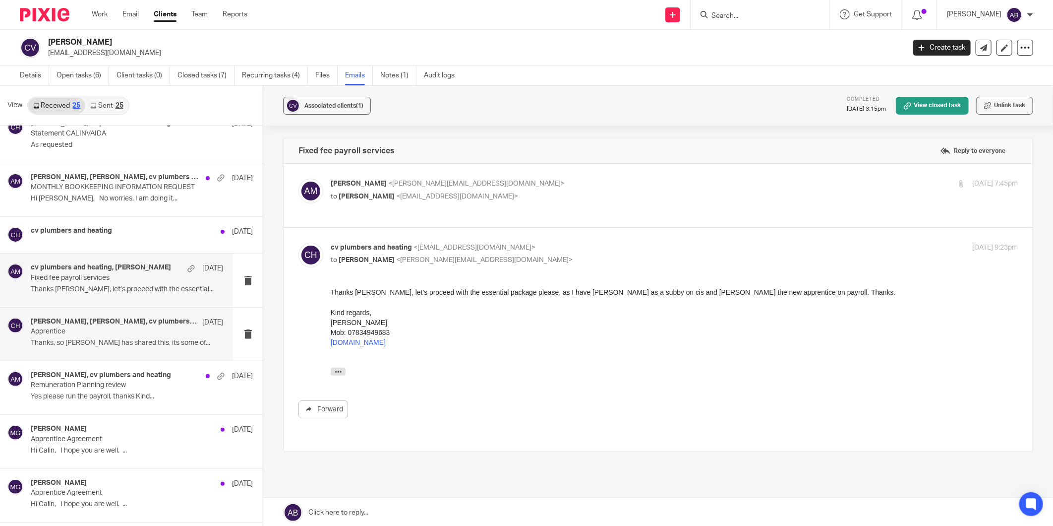
scroll to position [0, 0]
click at [564, 192] on p "to Calin Vaida <vaida.calin@gmail.com>" at bounding box center [560, 196] width 458 height 10
checkbox input "true"
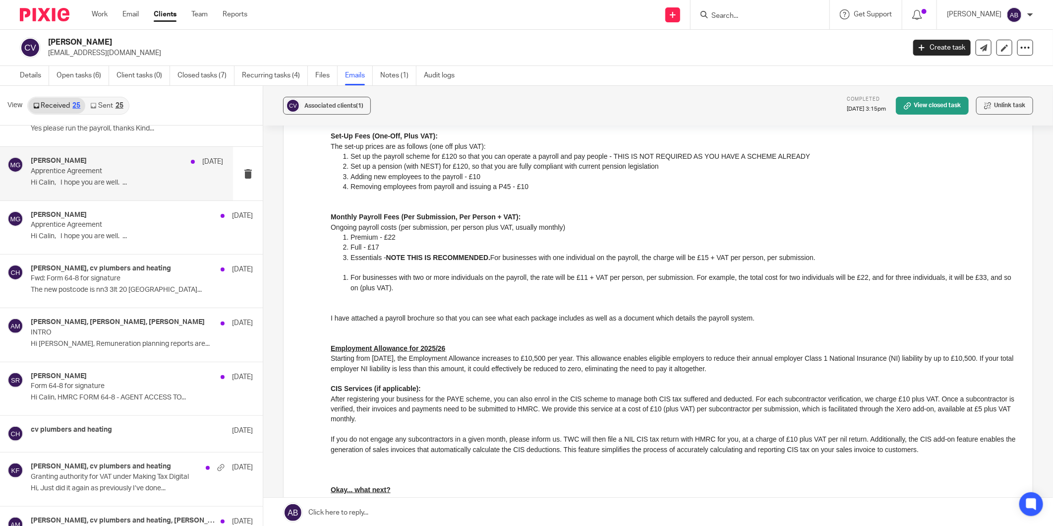
scroll to position [606, 0]
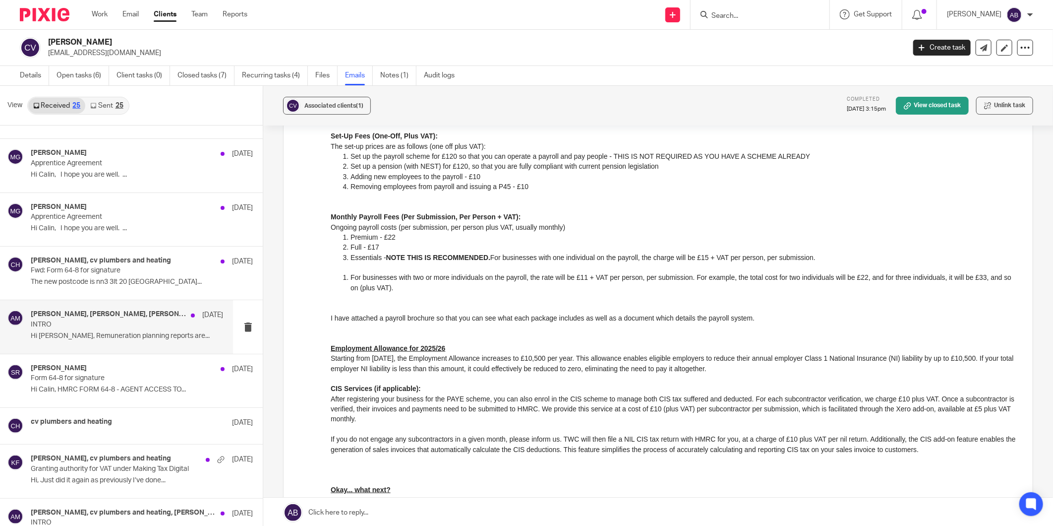
click at [116, 333] on p "Hi Aaron, Remuneration planning reports are..." at bounding box center [127, 336] width 192 height 8
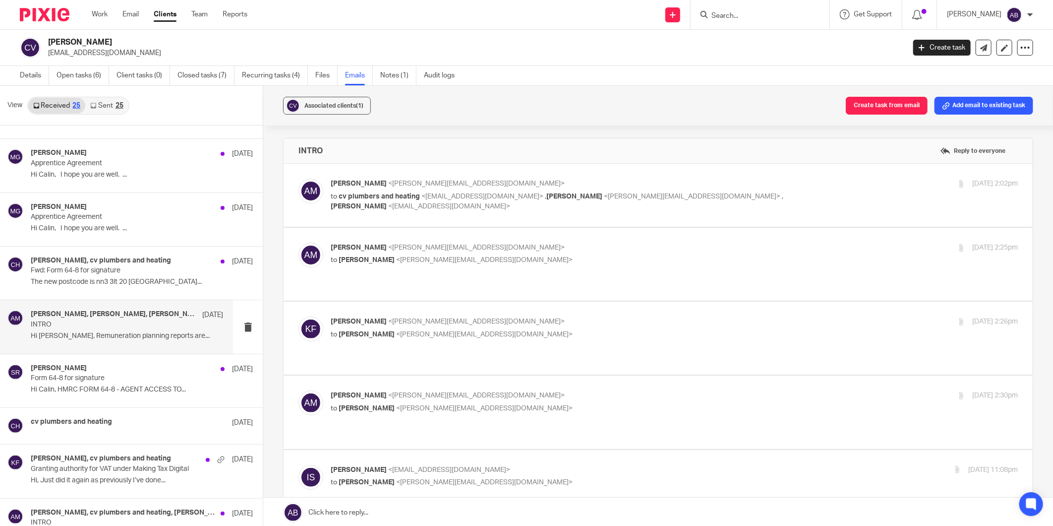
scroll to position [0, 0]
click at [531, 209] on p "to cv plumbers and heating <vaida.calin@gmail.com> , Kim Faulkner <kim@together…" at bounding box center [560, 201] width 458 height 20
checkbox input "true"
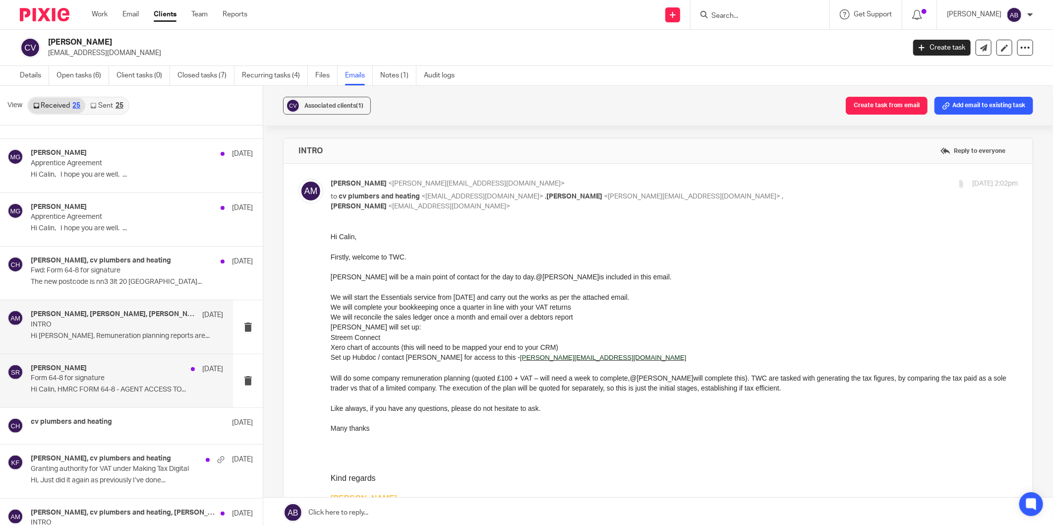
click at [111, 381] on p "Form 64-8 for signature" at bounding box center [108, 378] width 154 height 8
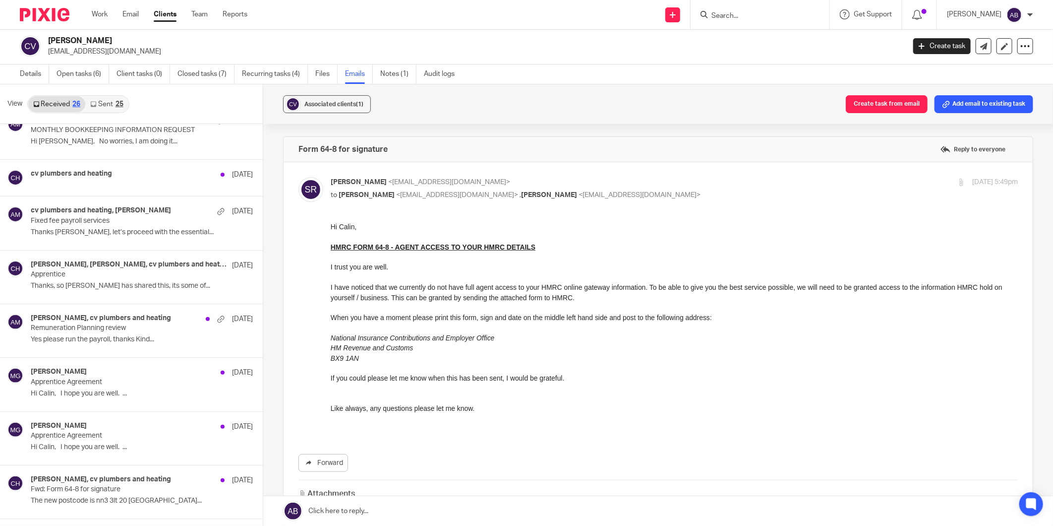
scroll to position [230, 0]
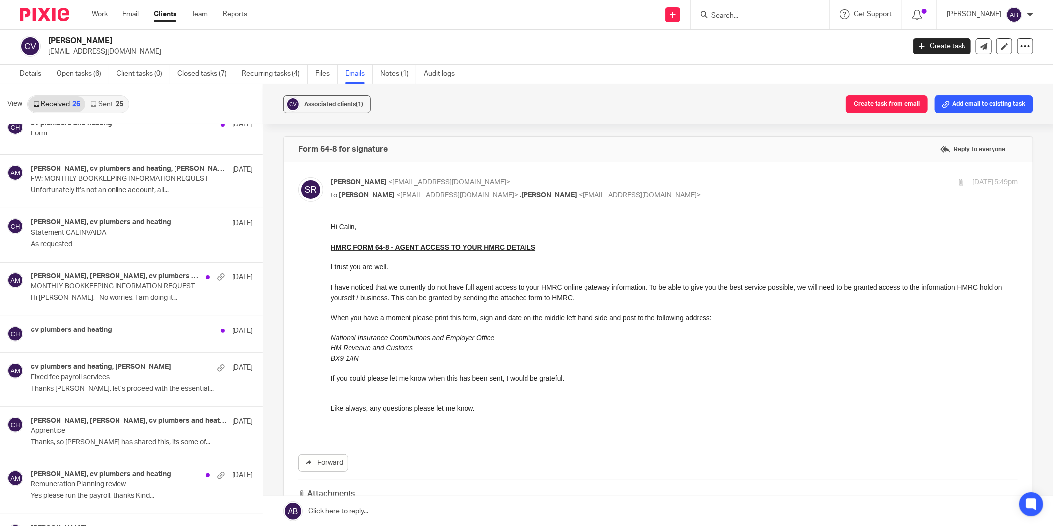
click at [716, 17] on input "Search" at bounding box center [755, 16] width 89 height 9
click at [716, 17] on input "cv" at bounding box center [755, 16] width 89 height 9
type input "cv"
click at [108, 102] on link "Sent 25" at bounding box center [106, 104] width 43 height 16
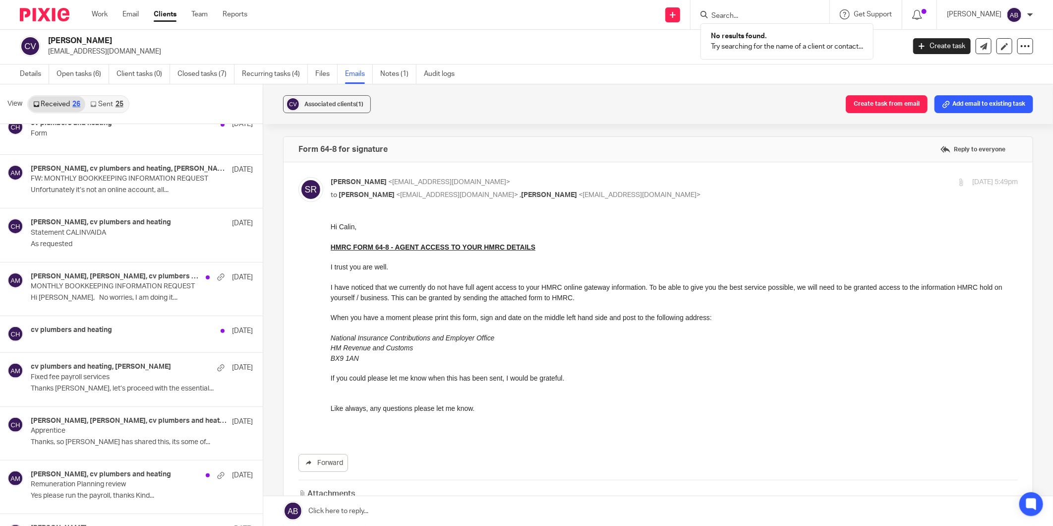
scroll to position [0, 0]
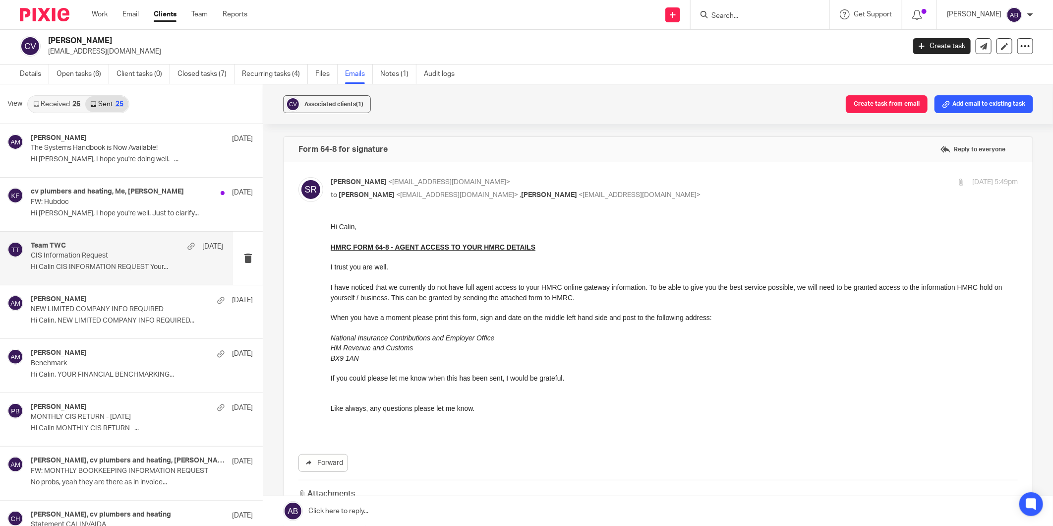
click at [100, 255] on p "CIS Information Request" at bounding box center [108, 255] width 154 height 8
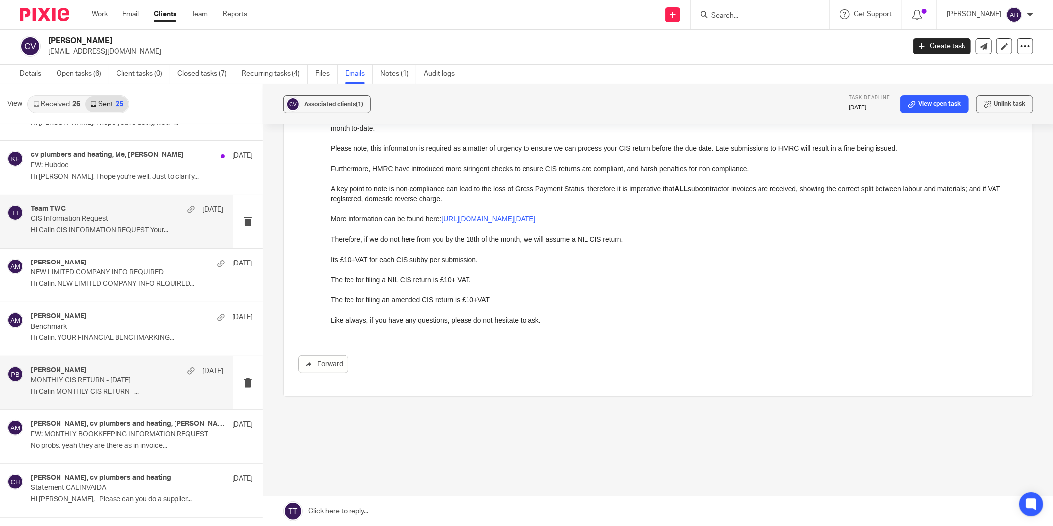
scroll to position [55, 0]
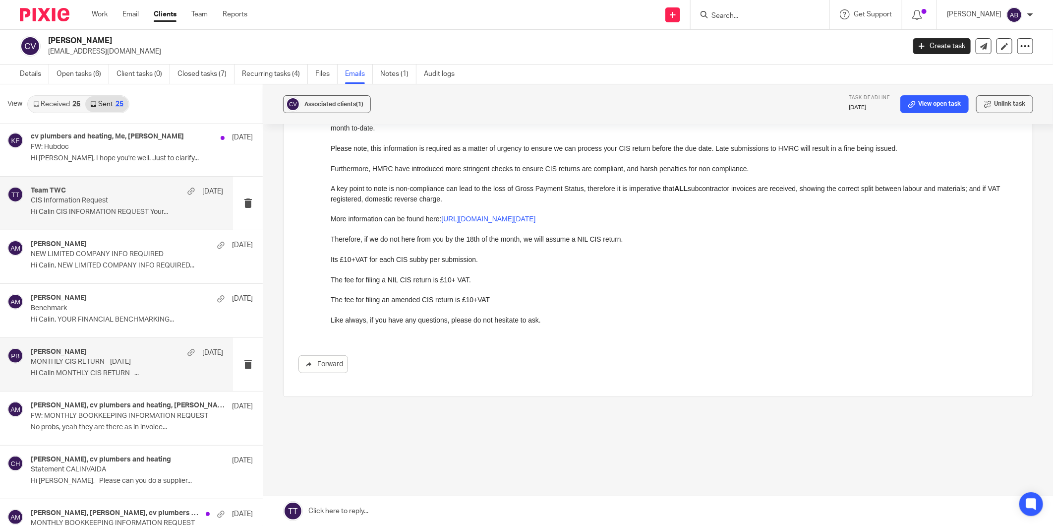
click at [101, 374] on p "Hi Calin MONTHLY CIS RETURN ..." at bounding box center [127, 373] width 192 height 8
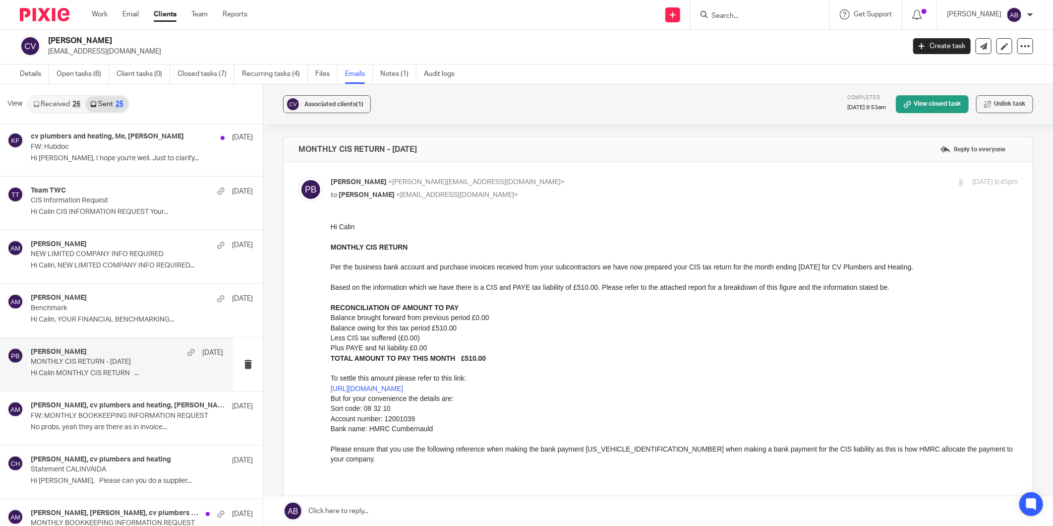
scroll to position [0, 0]
click at [481, 314] on p "Balance brought forward from previous period £0.00" at bounding box center [673, 317] width 687 height 10
copy p "0.00"
drag, startPoint x: 848, startPoint y: 265, endPoint x: 927, endPoint y: 266, distance: 79.3
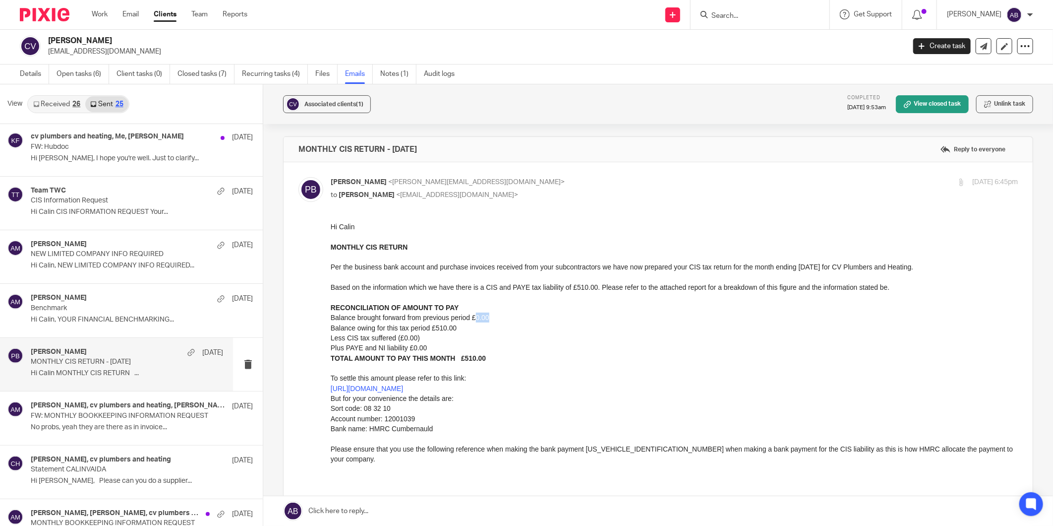
click at [927, 266] on p "MONTHLY CIS RETURN Per the business bank account and purchase invoices received…" at bounding box center [673, 277] width 687 height 71
copy p "CV Plumbers and Heating."
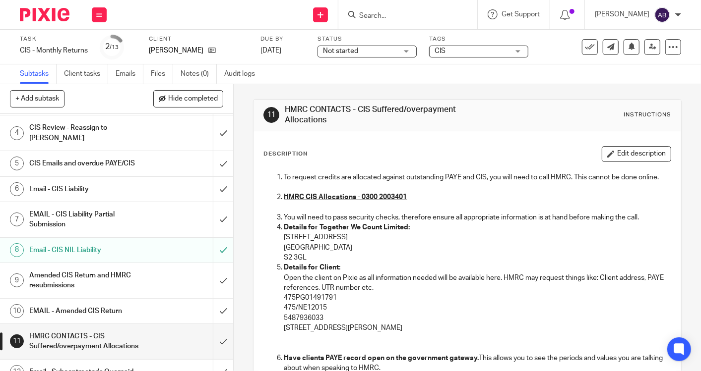
scroll to position [122, 0]
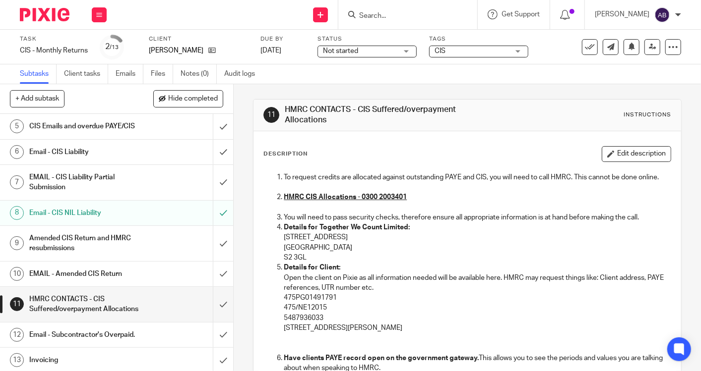
click at [92, 353] on h1 "Invoicing" at bounding box center [87, 360] width 116 height 15
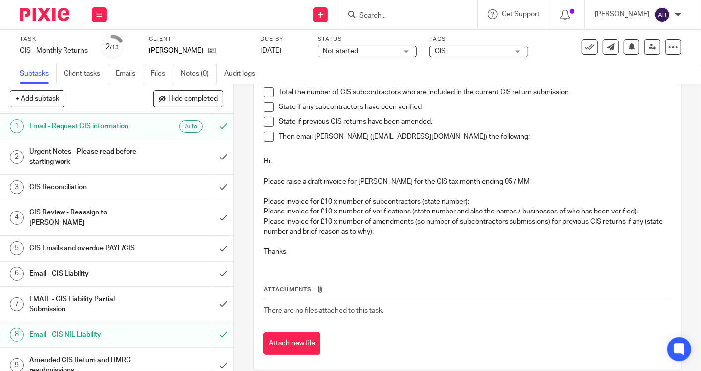
scroll to position [55, 0]
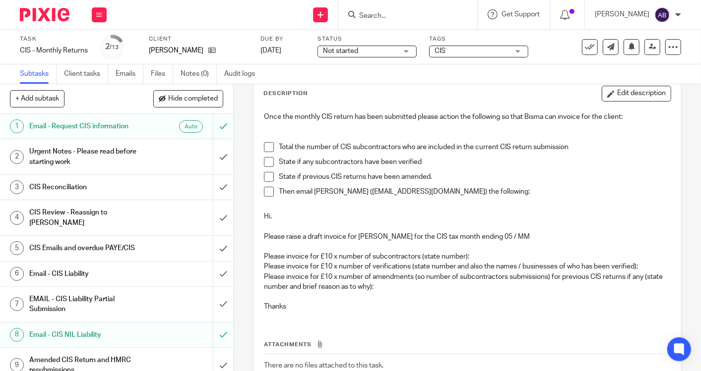
click at [266, 146] on span at bounding box center [269, 147] width 10 height 10
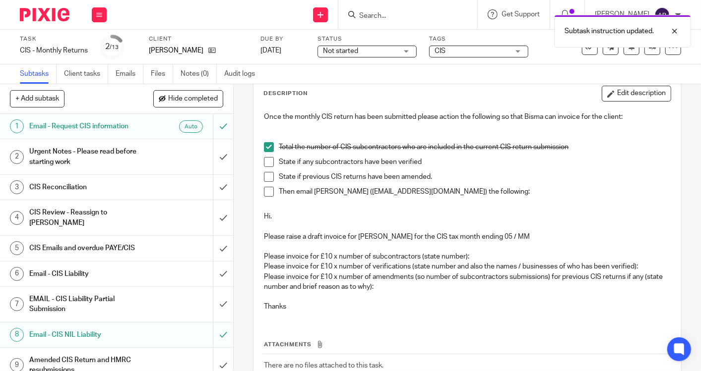
click at [267, 158] on span at bounding box center [269, 162] width 10 height 10
click at [265, 177] on span at bounding box center [269, 177] width 10 height 10
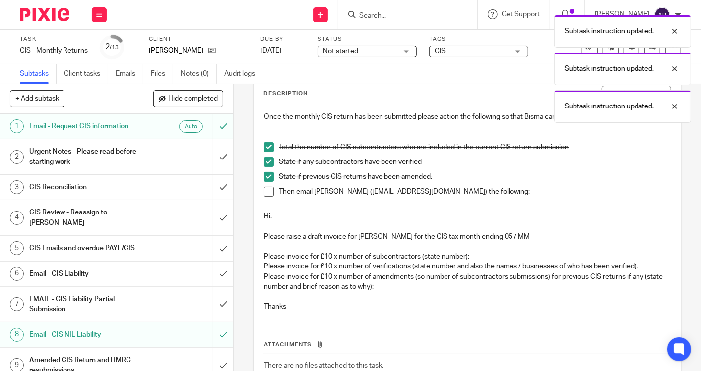
click at [265, 189] on span at bounding box center [269, 192] width 10 height 10
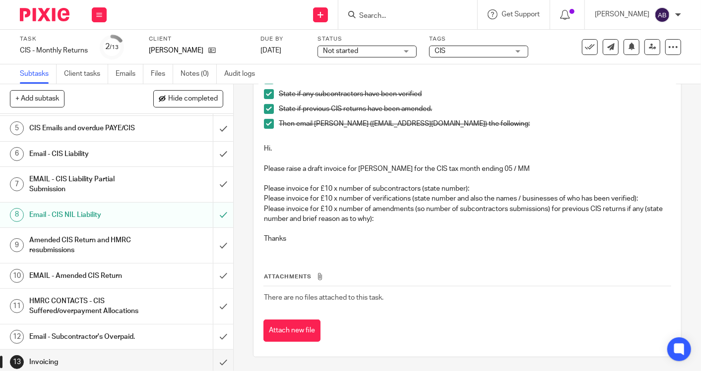
scroll to position [122, 0]
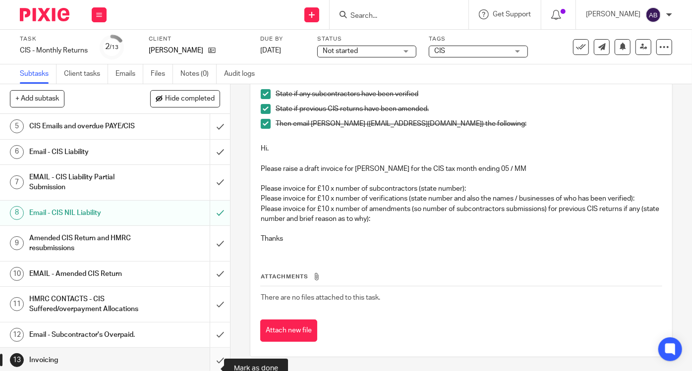
click at [209, 365] on input "submit" at bounding box center [115, 360] width 230 height 25
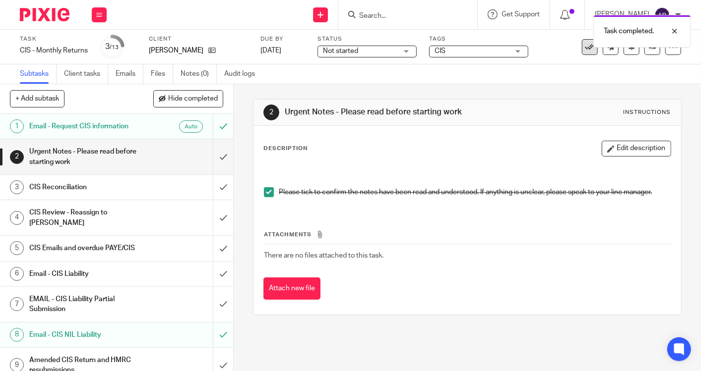
click at [585, 48] on icon at bounding box center [590, 47] width 10 height 10
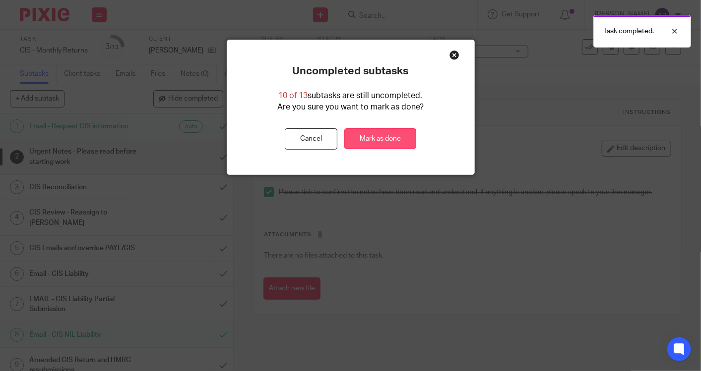
click at [377, 136] on link "Mark as done" at bounding box center [380, 138] width 72 height 21
